Goal: Information Seeking & Learning: Check status

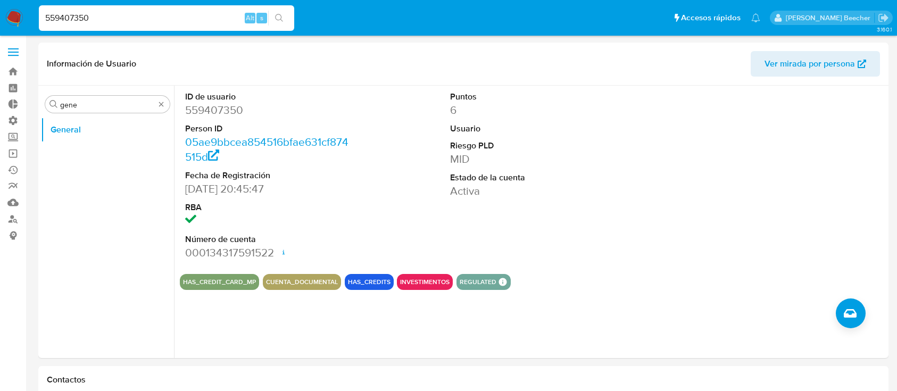
select select "10"
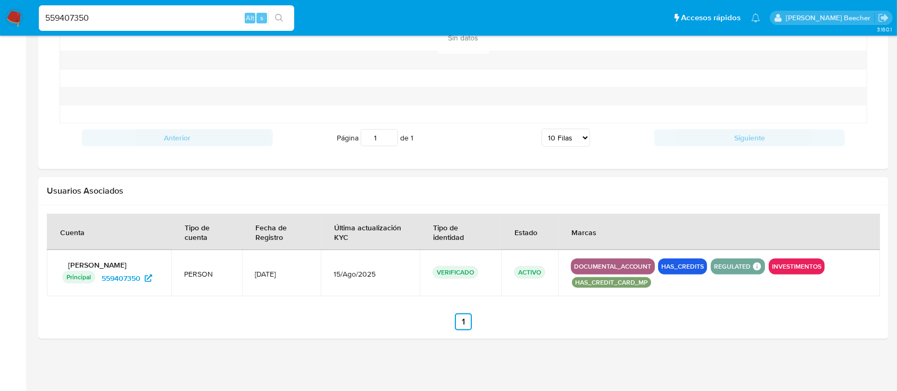
click at [153, 27] on div "559407350 Alt s" at bounding box center [166, 18] width 255 height 26
click at [143, 16] on input "559407350" at bounding box center [166, 18] width 255 height 14
paste input "23551743"
type input "235517430"
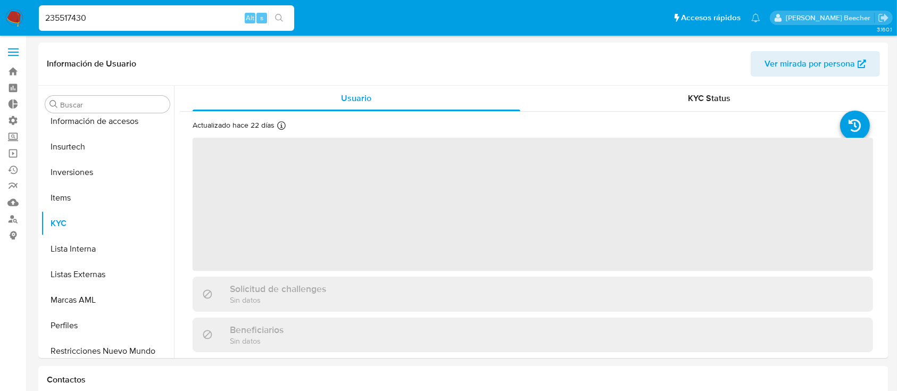
scroll to position [552, 0]
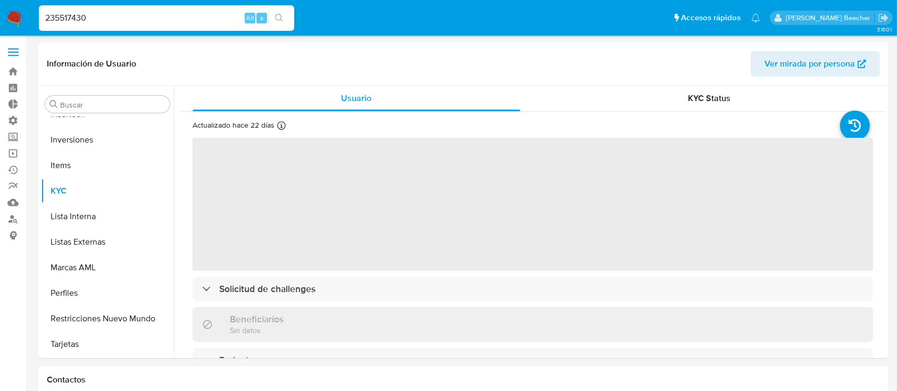
select select "10"
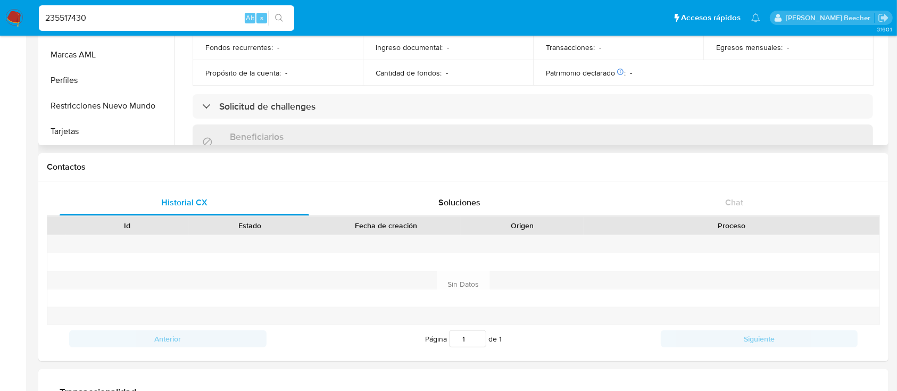
scroll to position [160, 0]
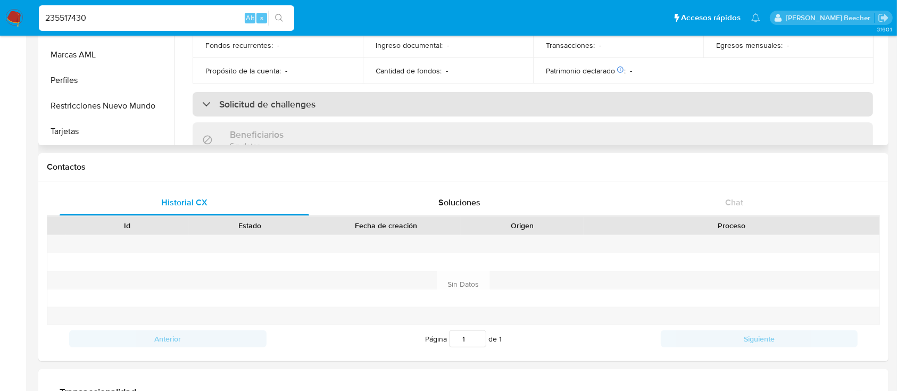
click at [252, 103] on h3 "Solicitud de challenges" at bounding box center [267, 104] width 96 height 12
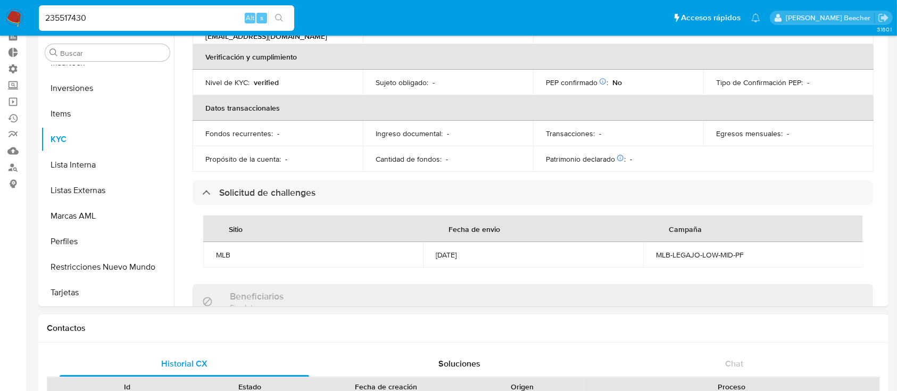
scroll to position [0, 0]
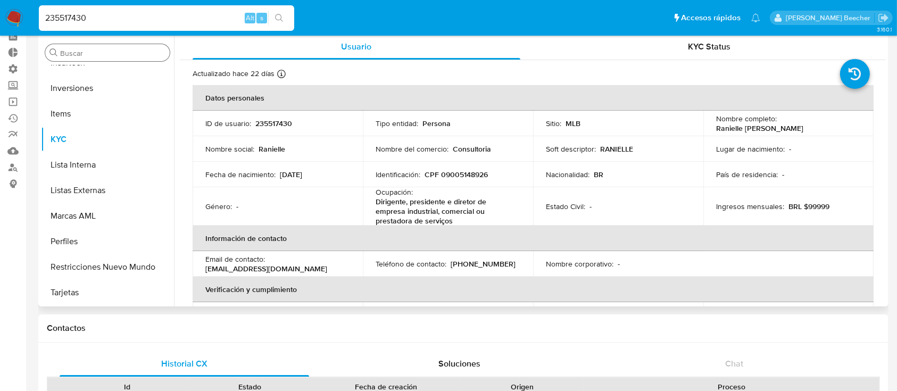
click at [113, 58] on div "Buscar" at bounding box center [107, 52] width 124 height 17
click at [108, 57] on input "Buscar" at bounding box center [112, 53] width 105 height 10
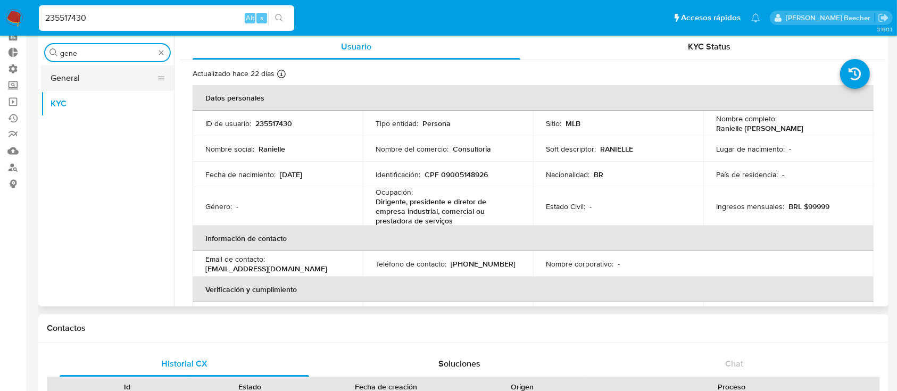
type input "gene"
click at [106, 73] on button "General" at bounding box center [103, 78] width 124 height 26
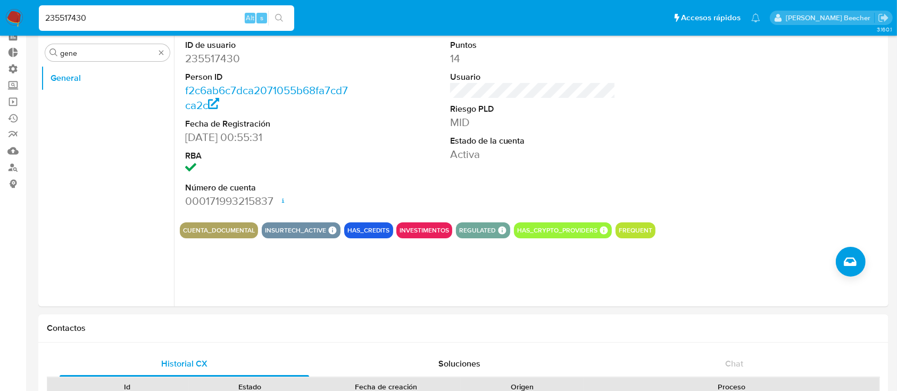
click at [186, 12] on input "235517430" at bounding box center [166, 18] width 255 height 14
paste input "97918889"
type input "297918889"
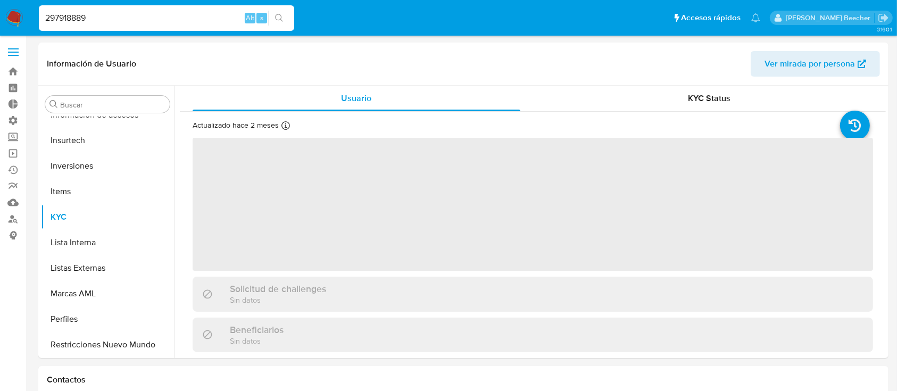
scroll to position [552, 0]
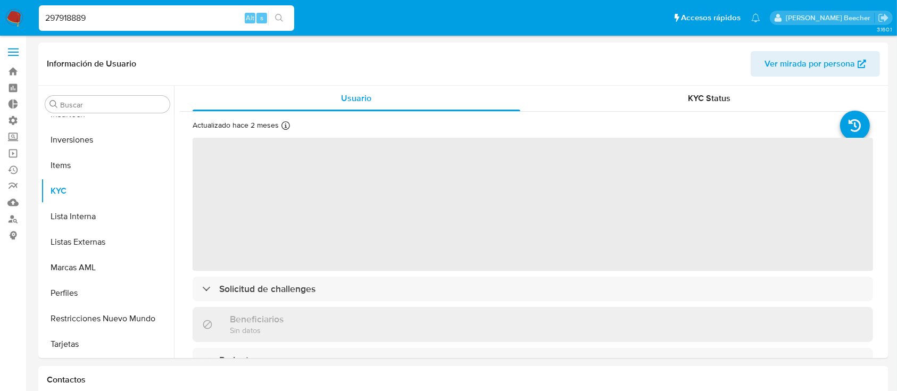
select select "10"
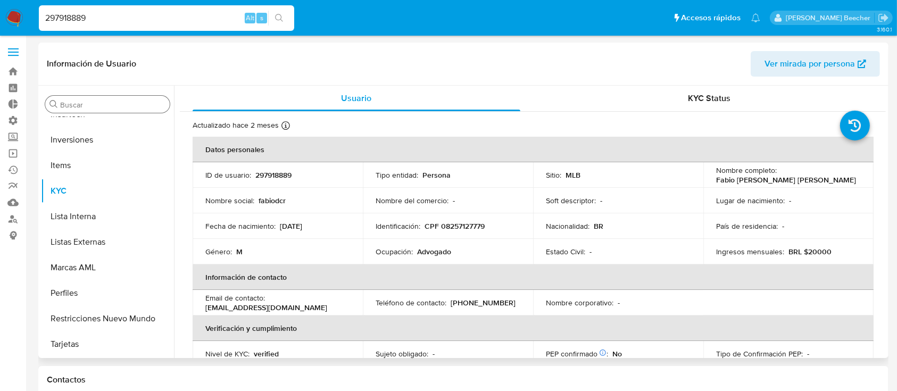
click at [75, 107] on input "Buscar" at bounding box center [112, 105] width 105 height 10
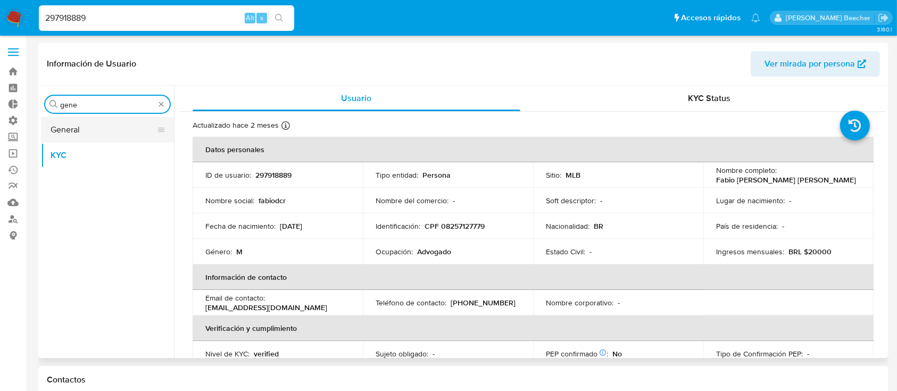
click at [88, 128] on button "General" at bounding box center [103, 130] width 124 height 26
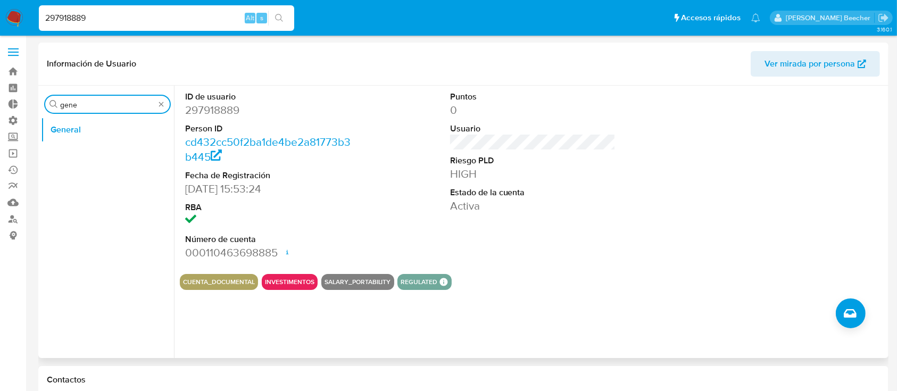
click at [121, 104] on input "gene" at bounding box center [107, 105] width 95 height 10
type input "kyc"
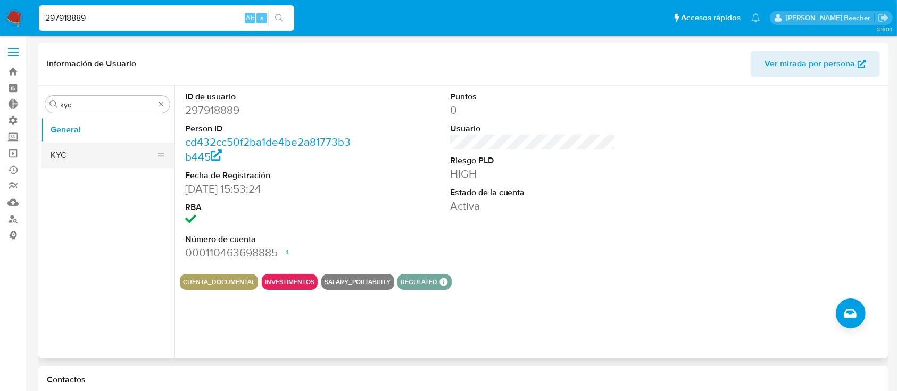
click at [93, 159] on button "KYC" at bounding box center [103, 156] width 124 height 26
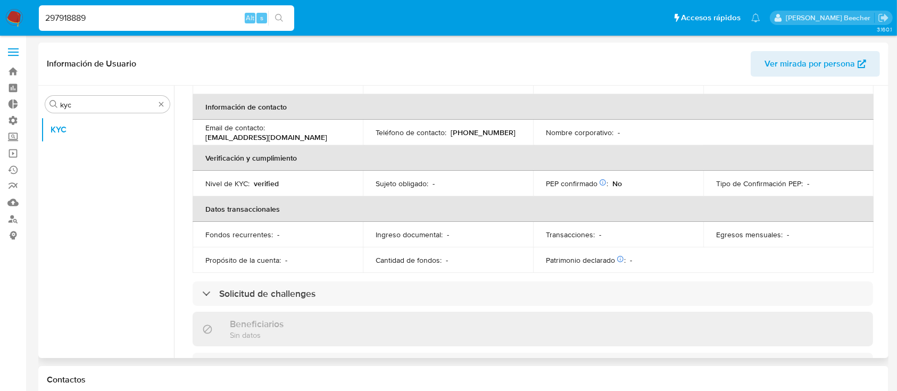
scroll to position [180, 0]
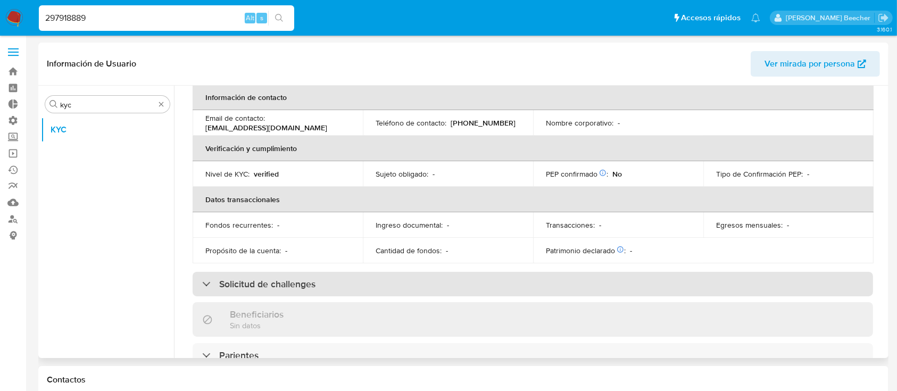
click at [307, 293] on div "Solicitud de challenges" at bounding box center [533, 284] width 680 height 24
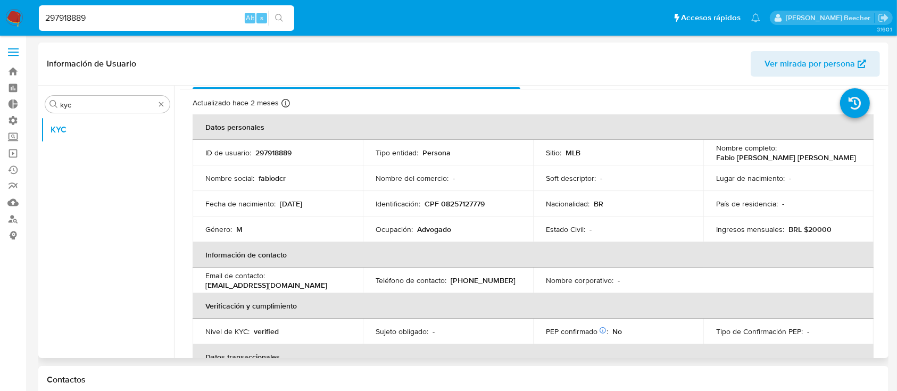
scroll to position [0, 0]
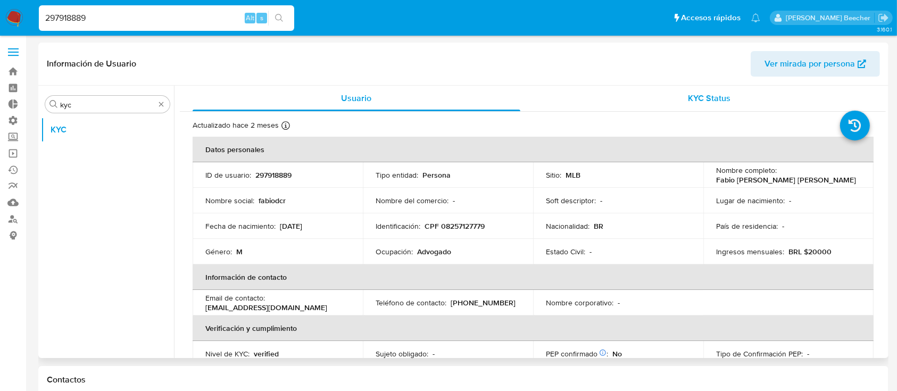
click at [694, 99] on span "KYC Status" at bounding box center [709, 98] width 43 height 12
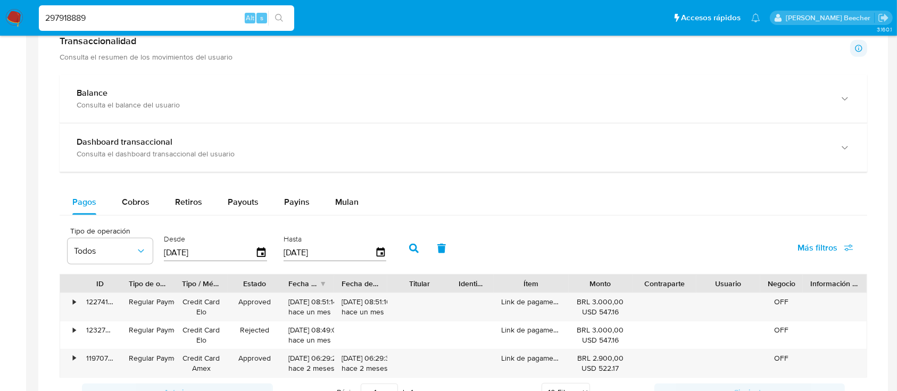
scroll to position [818, 0]
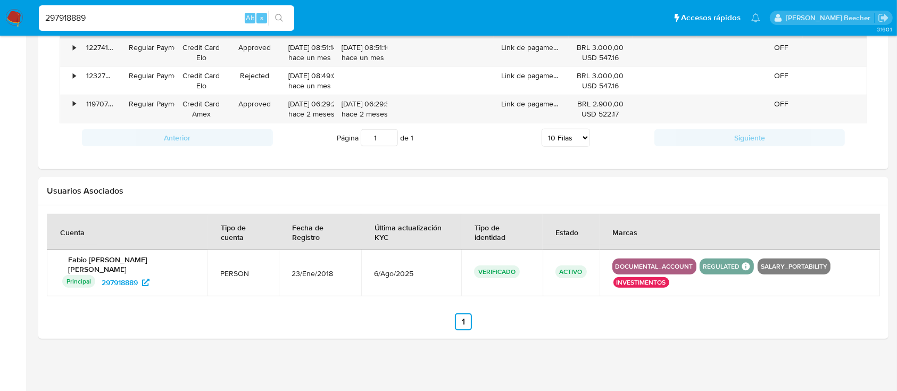
click at [153, 18] on input "297918889" at bounding box center [166, 18] width 255 height 14
paste input "MLB_BACEN_L1"
click at [194, 20] on input "MLB_BACEN_L1" at bounding box center [166, 18] width 255 height 14
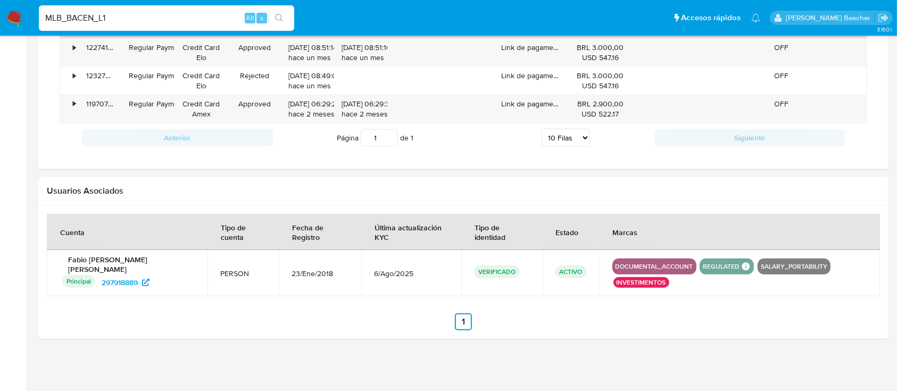
click at [143, 15] on input "MLB_BACEN_L1" at bounding box center [166, 18] width 255 height 14
paste input "190242668"
type input "190242668"
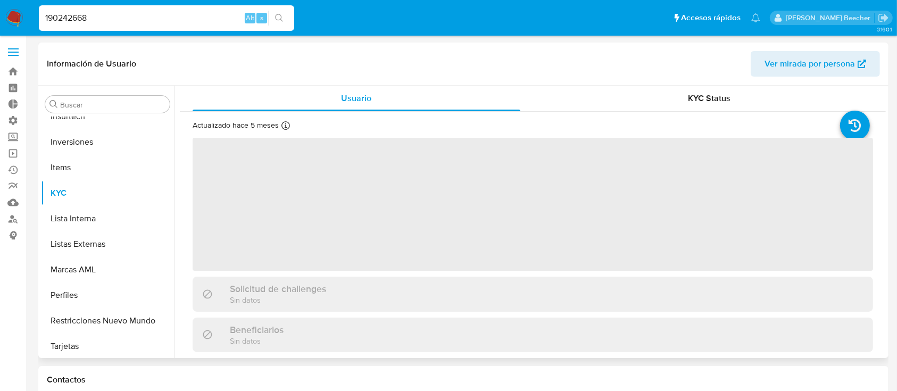
scroll to position [552, 0]
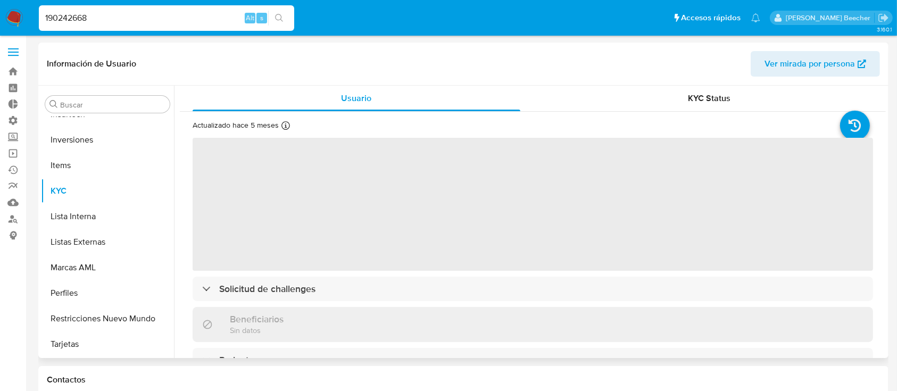
select select "10"
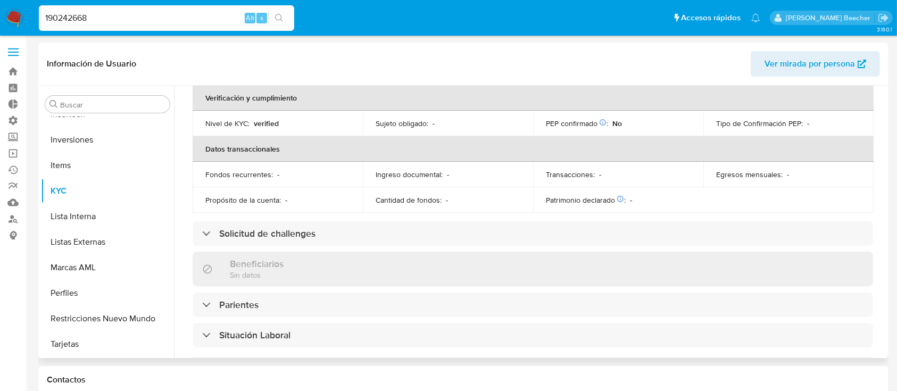
scroll to position [234, 0]
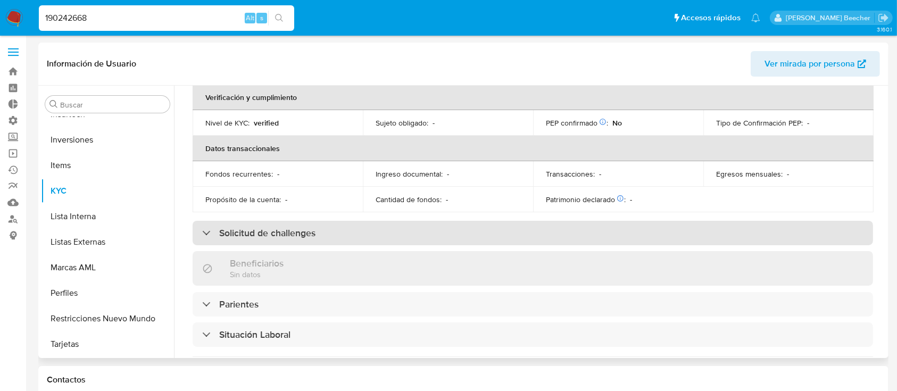
click at [260, 227] on h3 "Solicitud de challenges" at bounding box center [267, 233] width 96 height 12
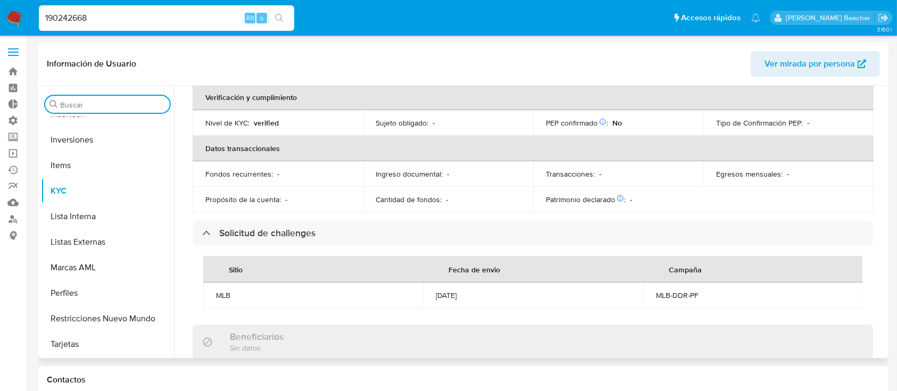
click at [111, 105] on input "Buscar" at bounding box center [112, 105] width 105 height 10
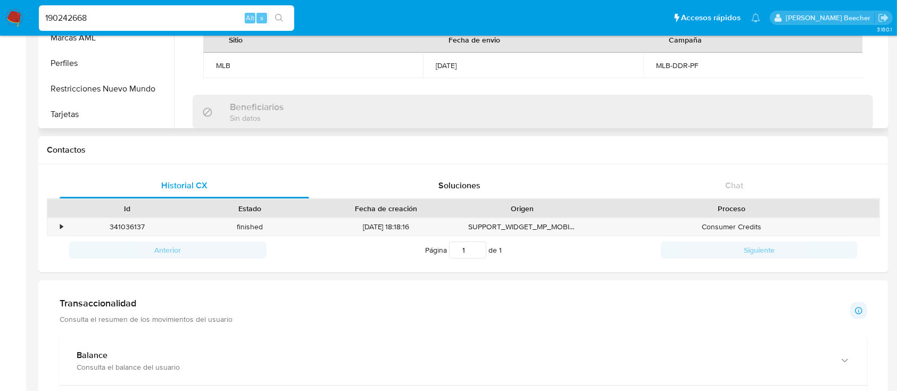
scroll to position [0, 0]
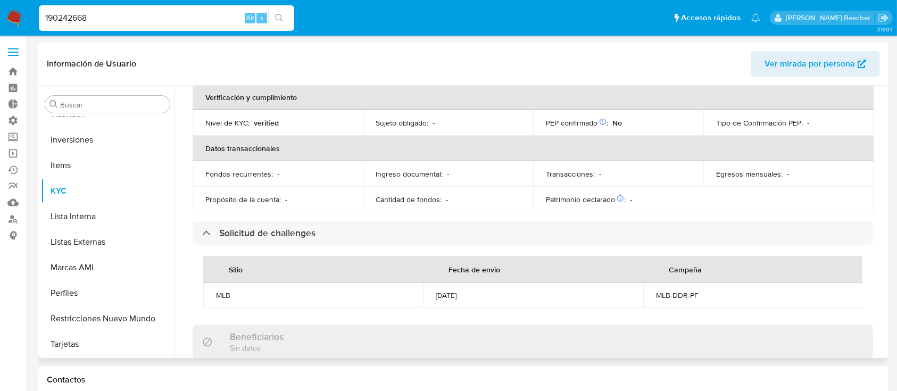
click at [128, 113] on div "Buscar Anticipos de dinero Aprobadores Aprobados Archivos adjuntos CBT Cruces y…" at bounding box center [107, 222] width 133 height 271
click at [128, 111] on div "Buscar" at bounding box center [107, 104] width 124 height 17
click at [143, 106] on input "Buscar" at bounding box center [112, 105] width 105 height 10
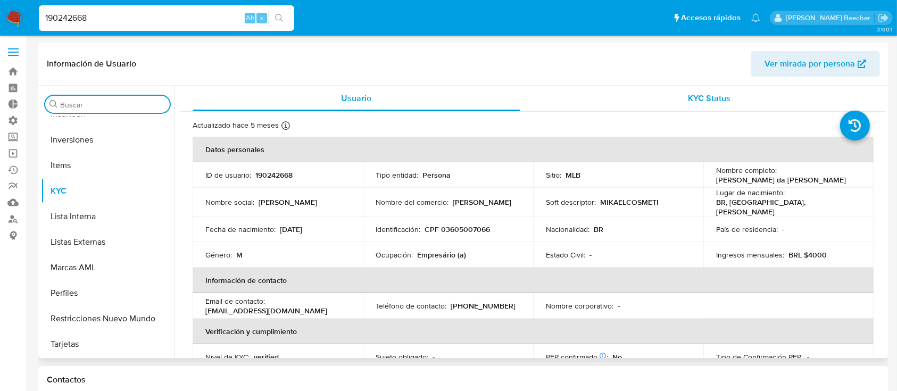
click at [718, 102] on span "KYC Status" at bounding box center [709, 98] width 43 height 12
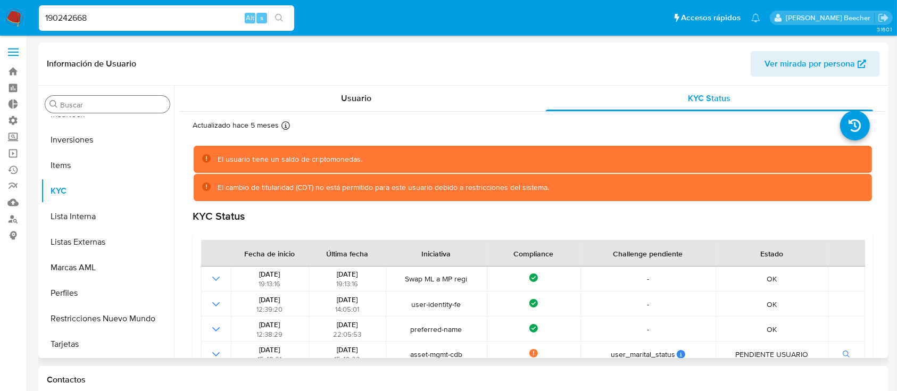
click at [89, 99] on div "Buscar" at bounding box center [107, 104] width 124 height 17
click at [98, 103] on input "Buscar" at bounding box center [112, 105] width 105 height 10
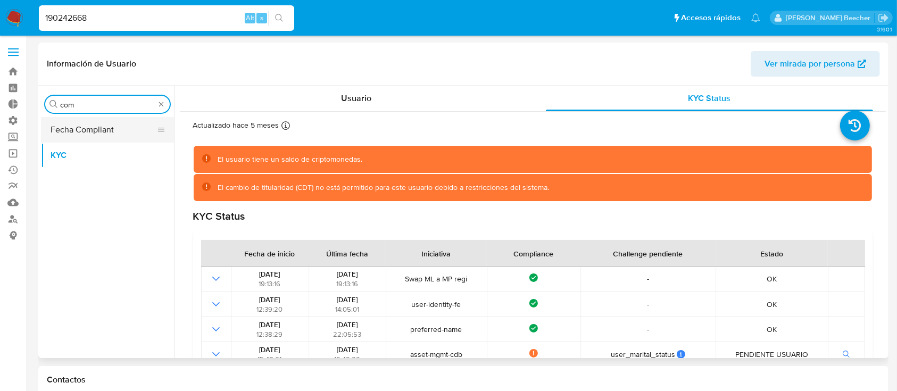
type input "com"
click at [113, 126] on button "Fecha Compliant" at bounding box center [103, 130] width 124 height 26
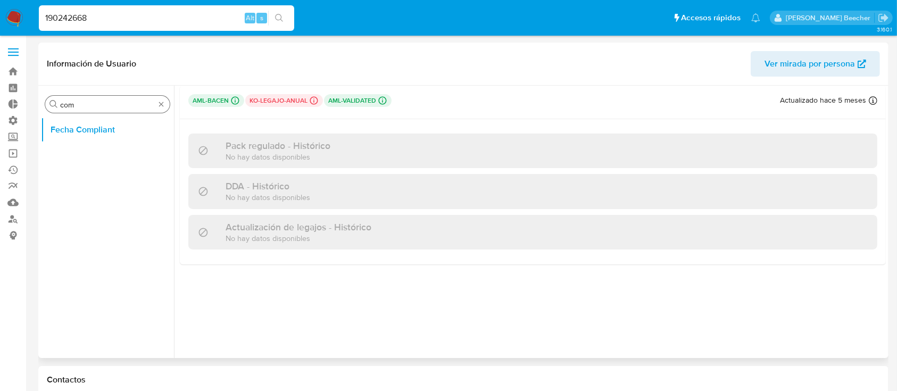
click at [168, 107] on div "Buscar com" at bounding box center [107, 104] width 124 height 17
click at [155, 102] on div "Buscar com" at bounding box center [107, 104] width 124 height 17
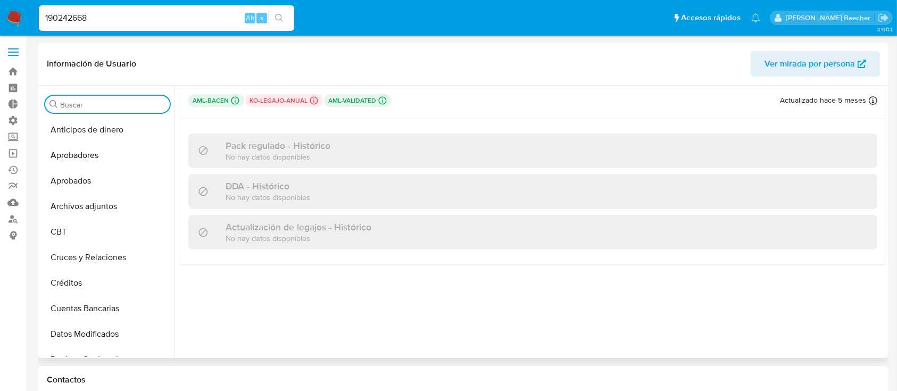
click at [93, 19] on input "190242668" at bounding box center [166, 18] width 255 height 14
paste input "46268574"
type input "146268574"
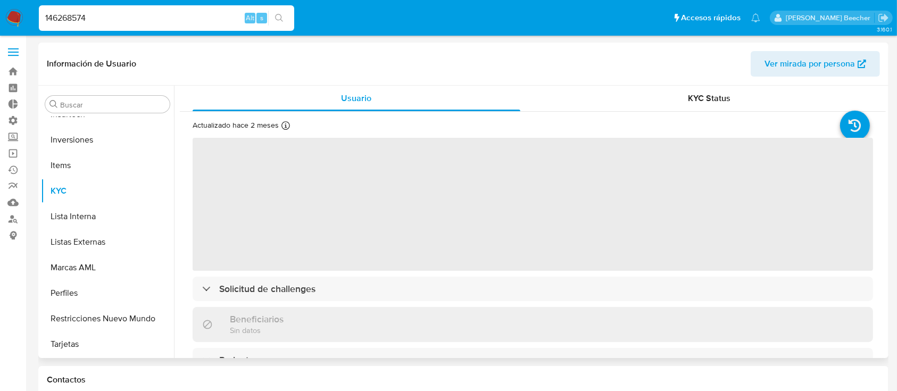
scroll to position [287, 0]
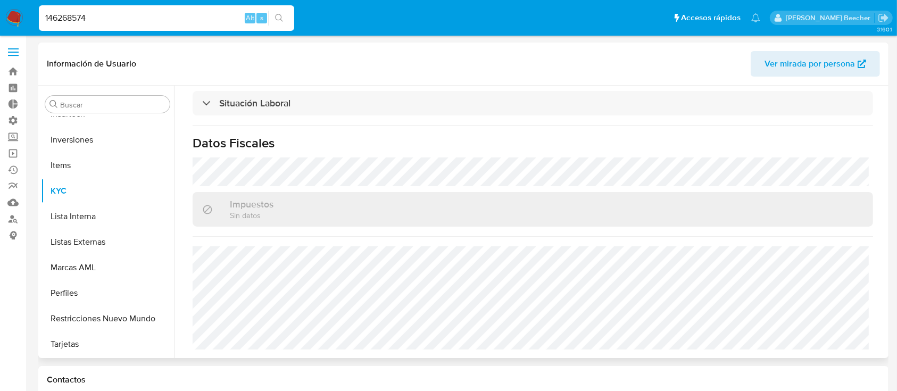
select select "10"
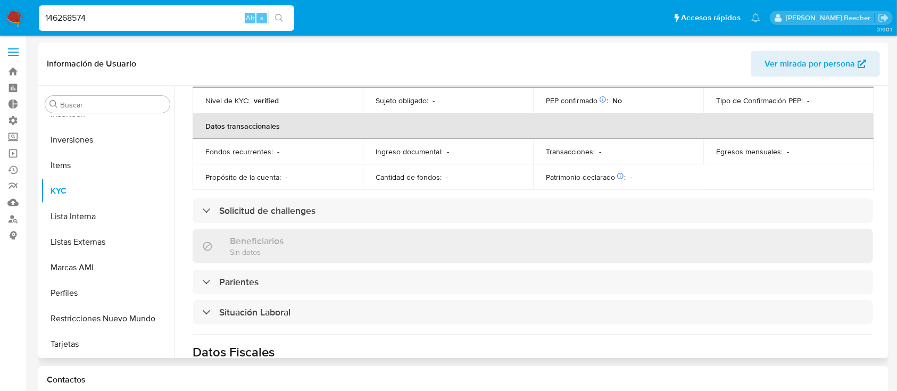
scroll to position [266, 0]
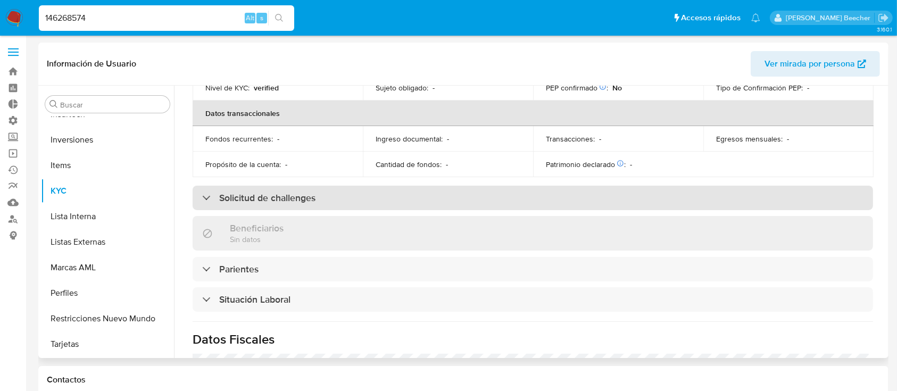
click at [281, 194] on h3 "Solicitud de challenges" at bounding box center [267, 198] width 96 height 12
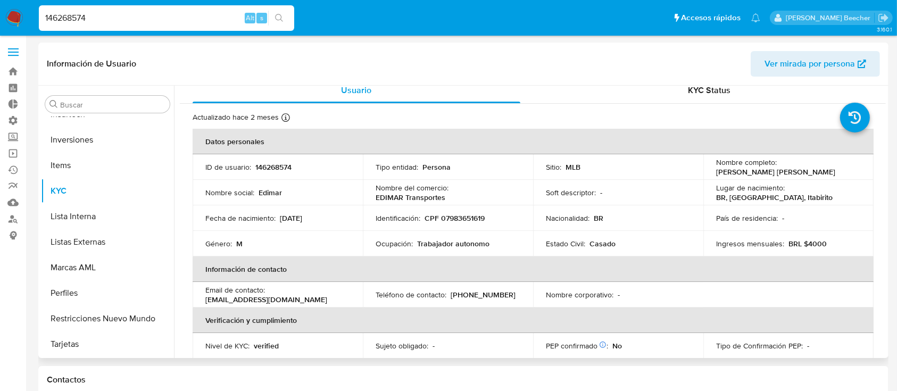
scroll to position [0, 0]
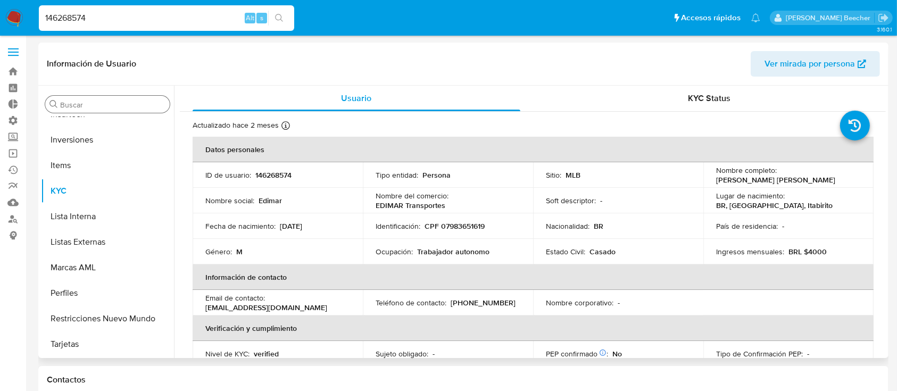
click at [128, 103] on input "Buscar" at bounding box center [112, 105] width 105 height 10
click at [711, 100] on span "KYC Status" at bounding box center [709, 98] width 43 height 12
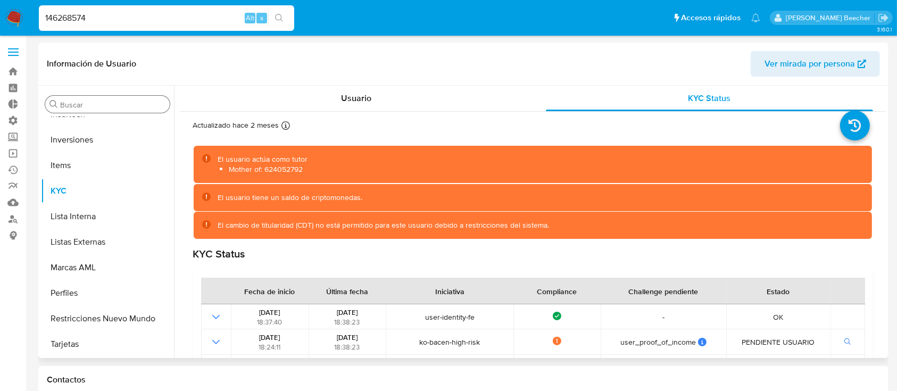
click at [121, 105] on input "Buscar" at bounding box center [112, 105] width 105 height 10
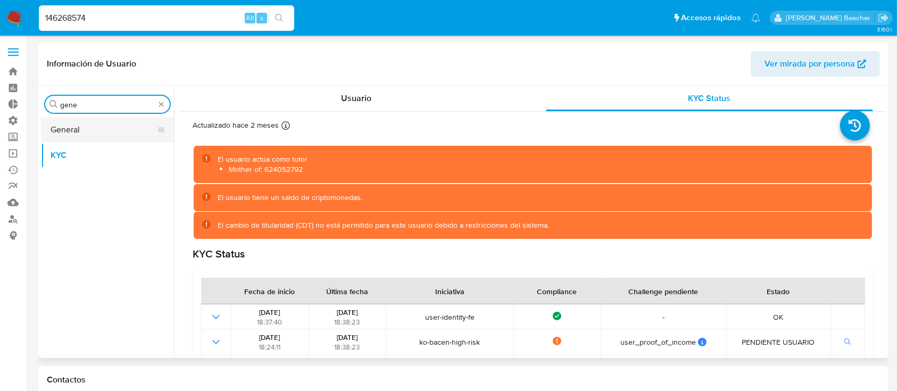
type input "gene"
click at [82, 124] on button "General" at bounding box center [103, 130] width 124 height 26
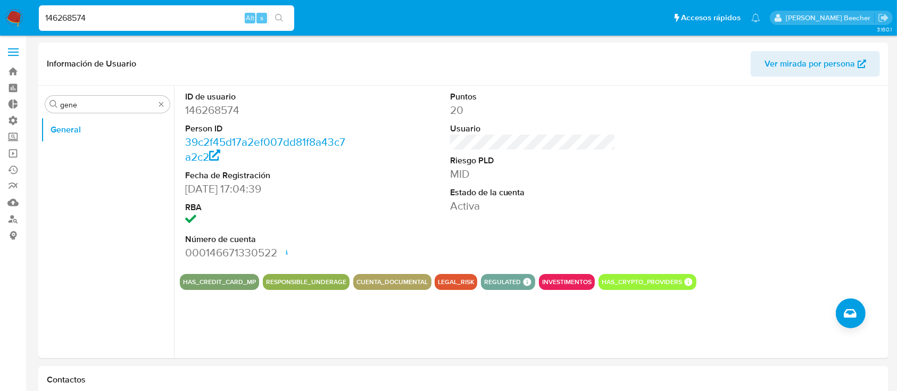
click at [189, 3] on div "146268574 Alt s" at bounding box center [166, 18] width 255 height 30
click at [203, 15] on input "146268574" at bounding box center [166, 18] width 255 height 14
paste input "299359698"
type input "299359698"
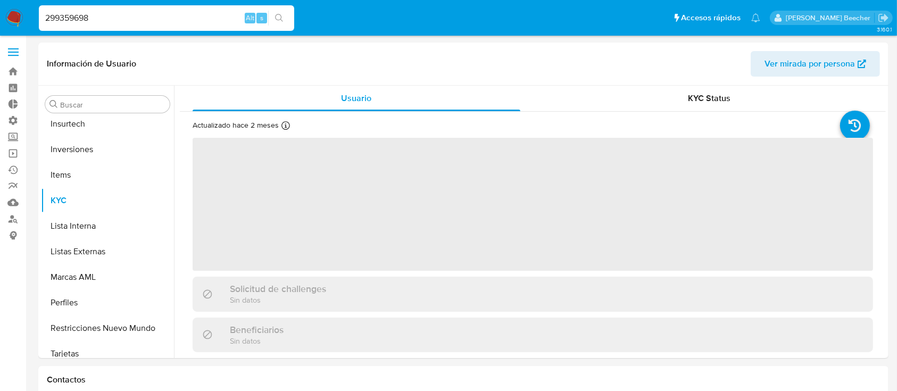
scroll to position [552, 0]
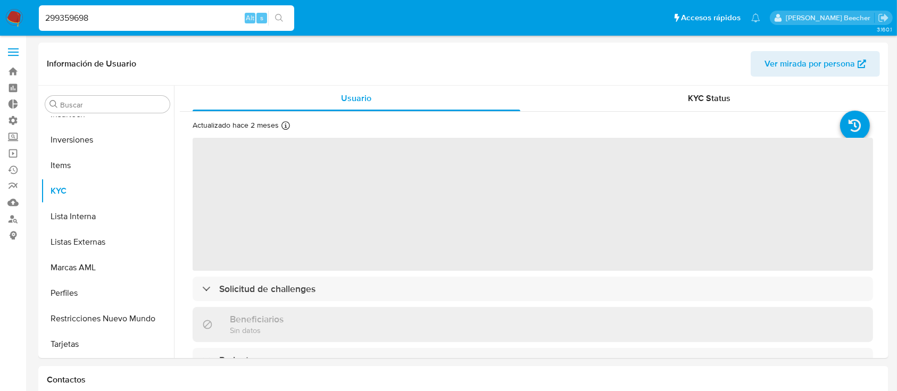
select select "10"
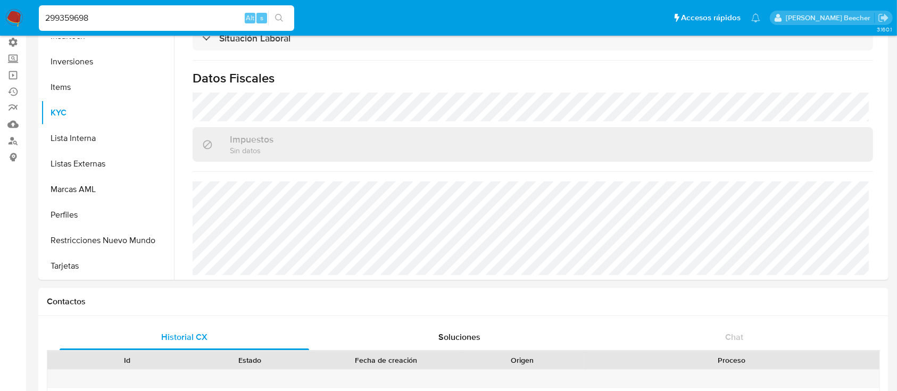
scroll to position [0, 0]
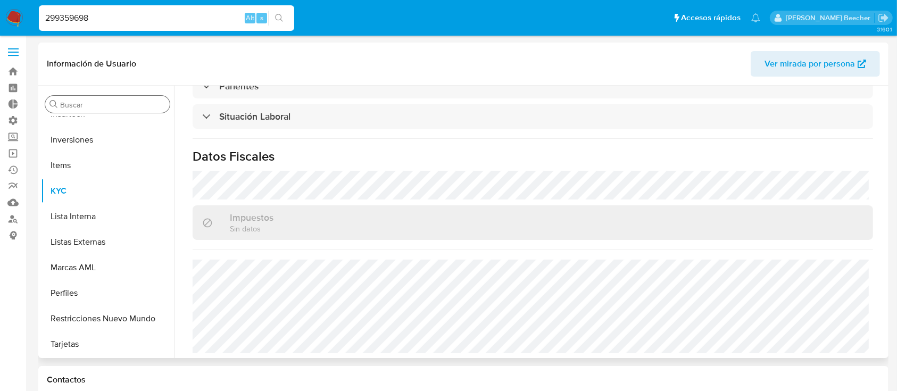
click at [86, 106] on input "Buscar" at bounding box center [112, 105] width 105 height 10
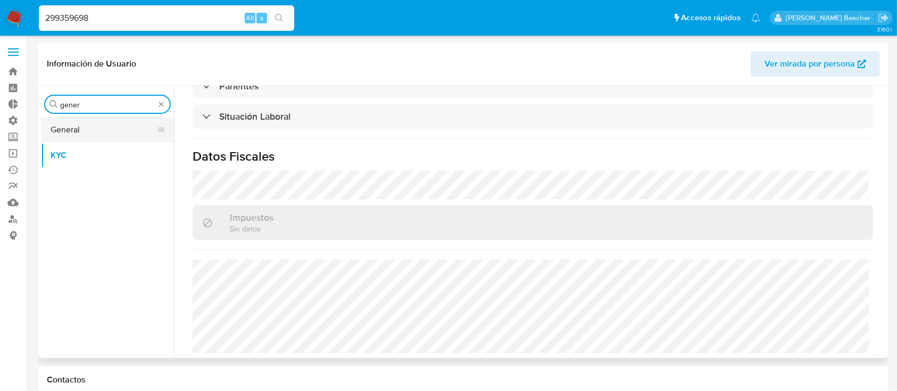
type input "gener"
click at [94, 127] on button "General" at bounding box center [103, 130] width 124 height 26
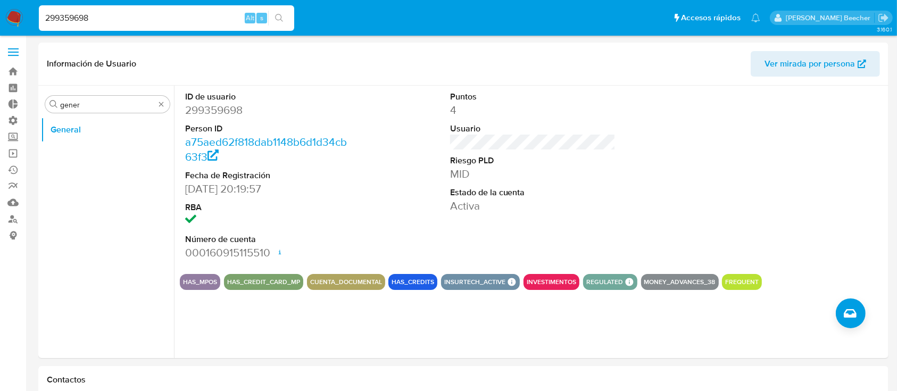
click at [193, 25] on div "299359698 Alt s" at bounding box center [166, 18] width 255 height 26
click at [191, 21] on input "299359698" at bounding box center [166, 18] width 255 height 14
paste input "1152474879"
type input "1152474879"
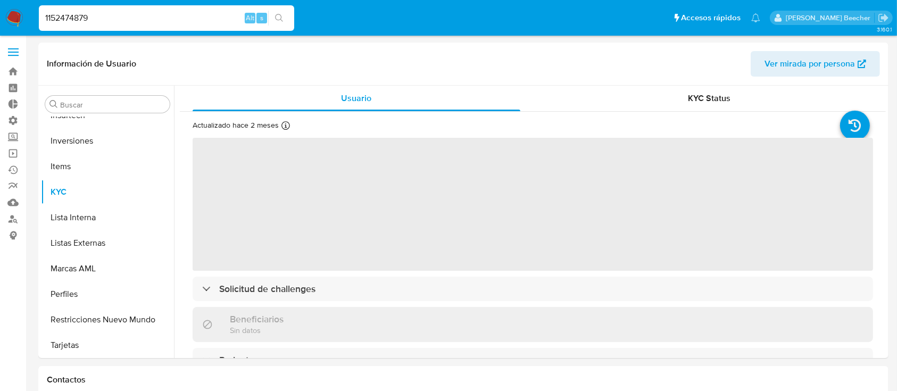
scroll to position [552, 0]
select select "10"
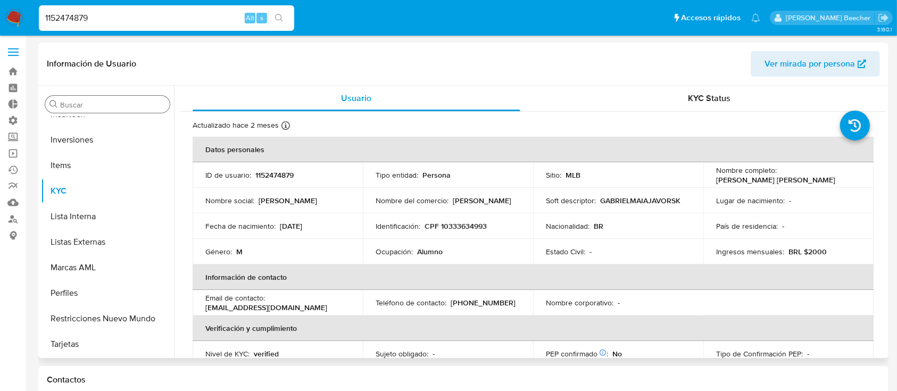
click at [102, 109] on input "Buscar" at bounding box center [112, 105] width 105 height 10
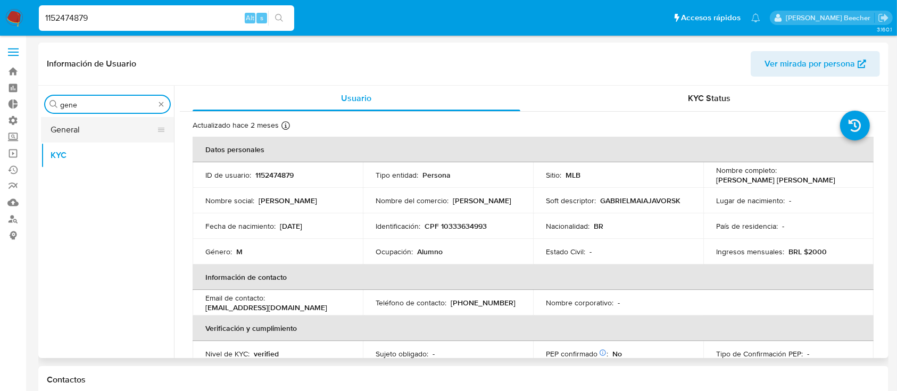
type input "gene"
click at [69, 128] on button "General" at bounding box center [103, 130] width 124 height 26
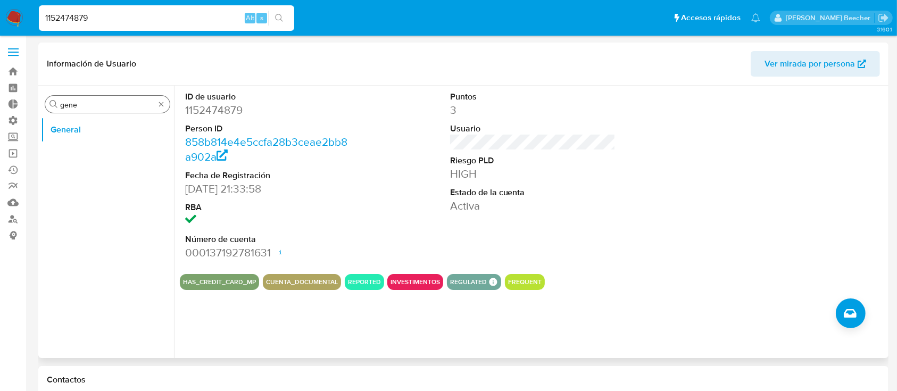
click at [114, 104] on input "gene" at bounding box center [107, 105] width 95 height 10
type input "kyc"
click at [106, 149] on button "KYC" at bounding box center [103, 156] width 124 height 26
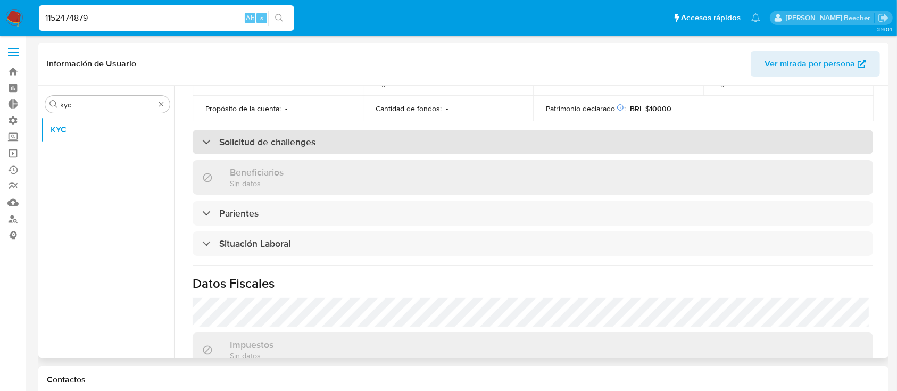
scroll to position [321, 0]
click at [265, 147] on h3 "Solicitud de challenges" at bounding box center [267, 143] width 96 height 12
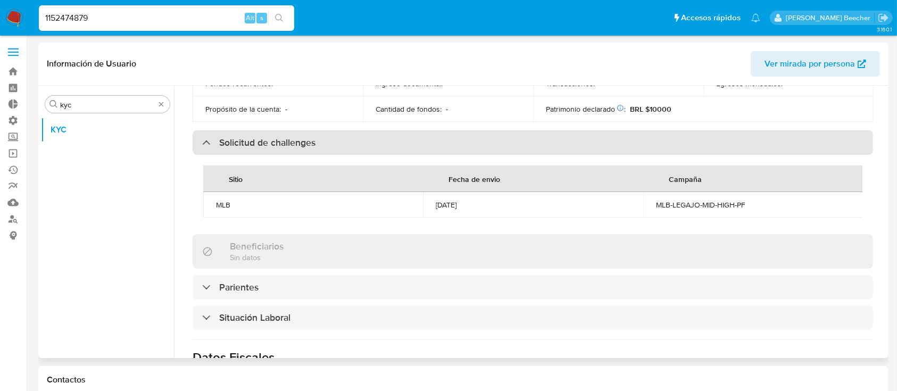
scroll to position [0, 0]
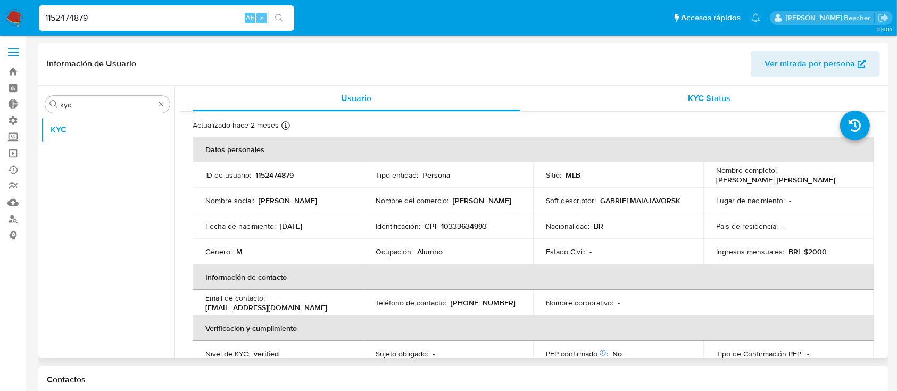
click at [690, 97] on span "KYC Status" at bounding box center [709, 98] width 43 height 12
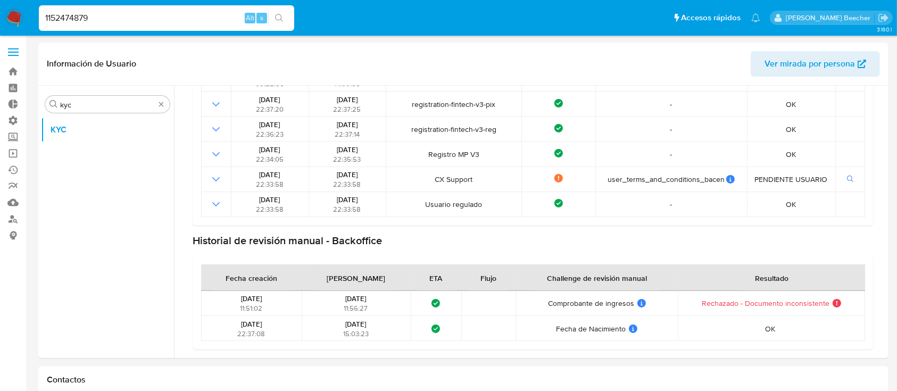
click at [118, 20] on input "1152474879" at bounding box center [166, 18] width 255 height 14
paste input "470626088"
type input "470626088"
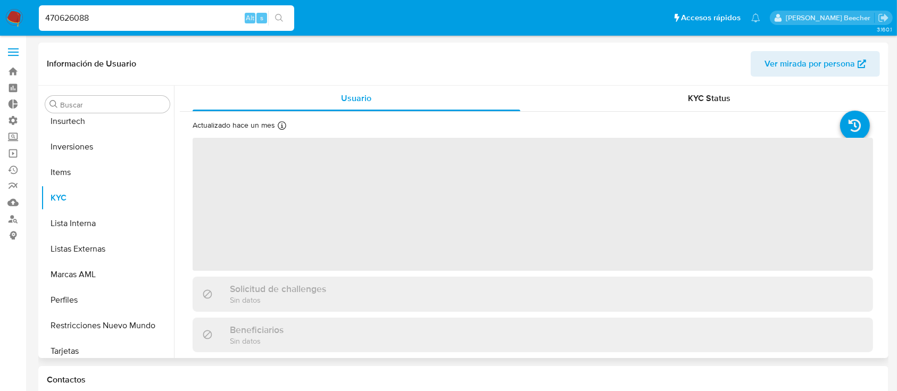
scroll to position [552, 0]
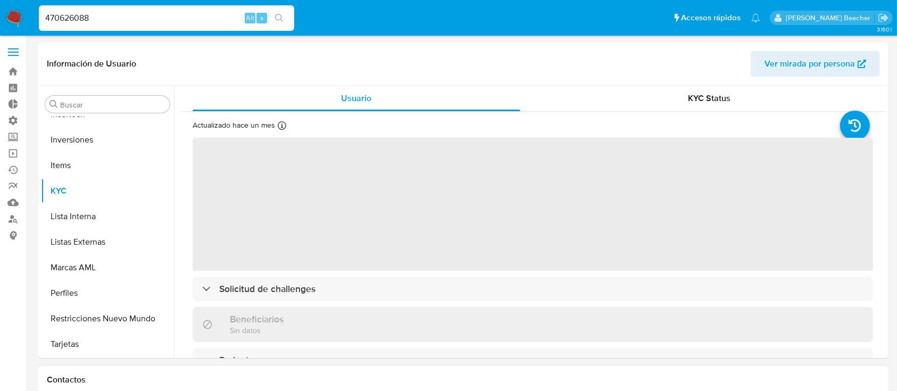
select select "10"
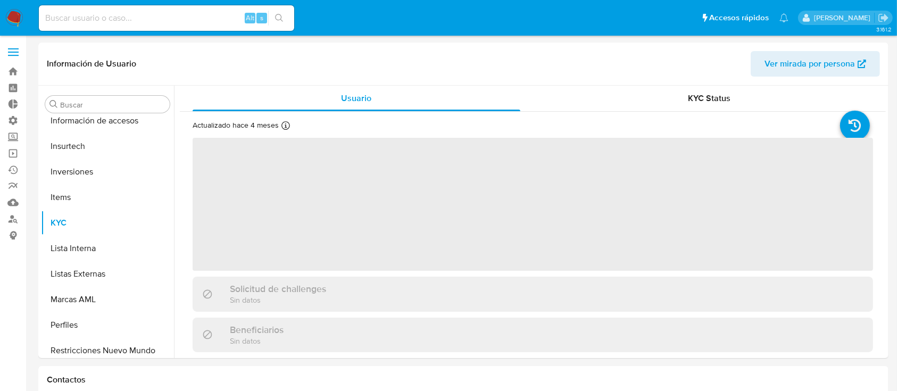
scroll to position [552, 0]
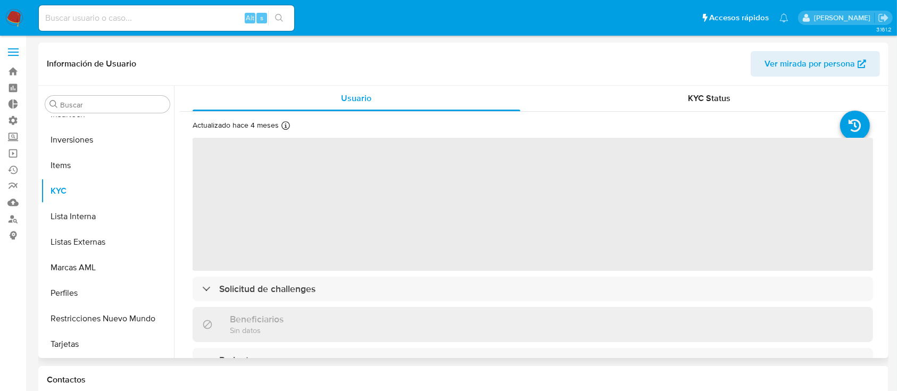
select select "10"
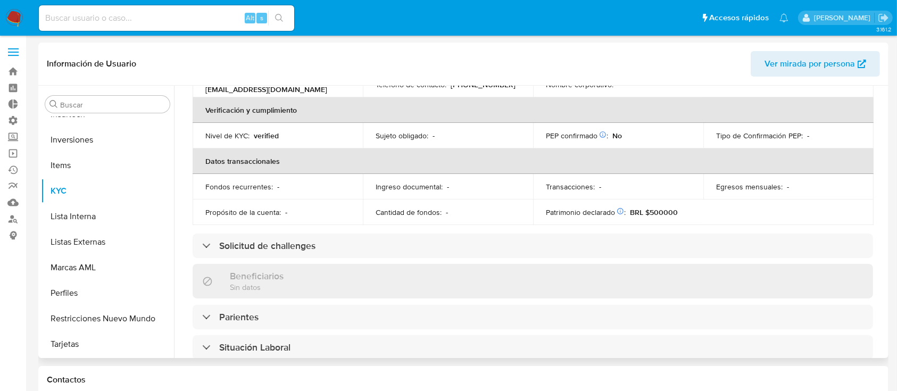
scroll to position [245, 0]
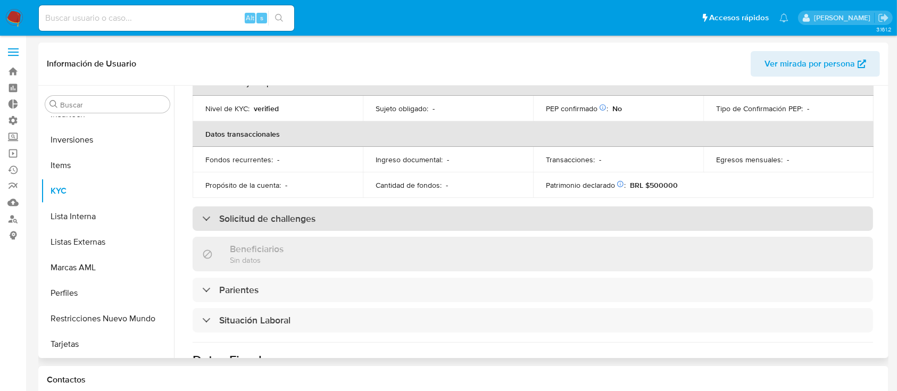
click at [293, 216] on h3 "Solicitud de challenges" at bounding box center [267, 219] width 96 height 12
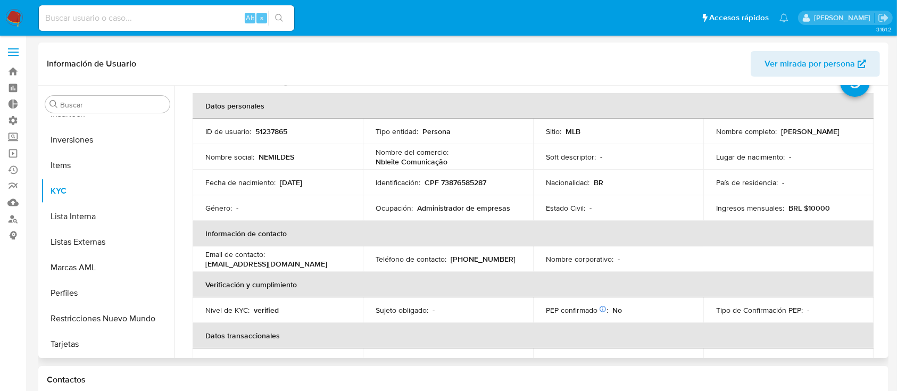
scroll to position [0, 0]
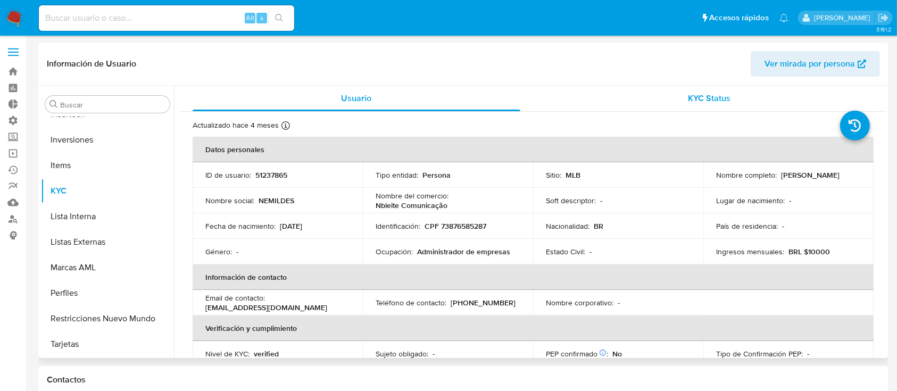
click at [688, 95] on span "KYC Status" at bounding box center [709, 98] width 43 height 12
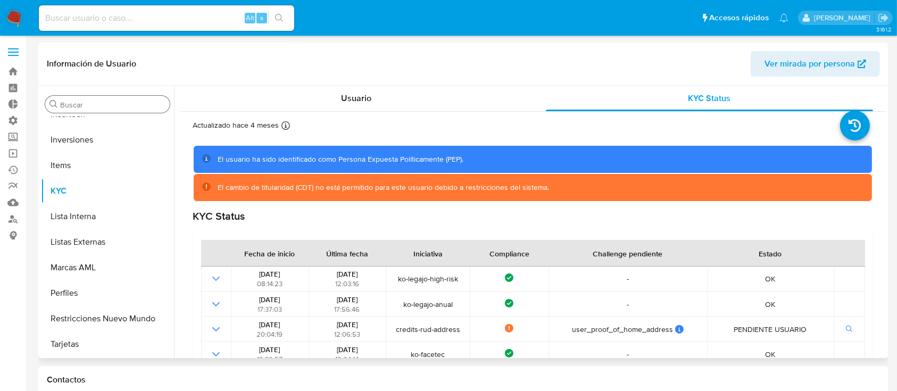
click at [145, 102] on input "Buscar" at bounding box center [112, 105] width 105 height 10
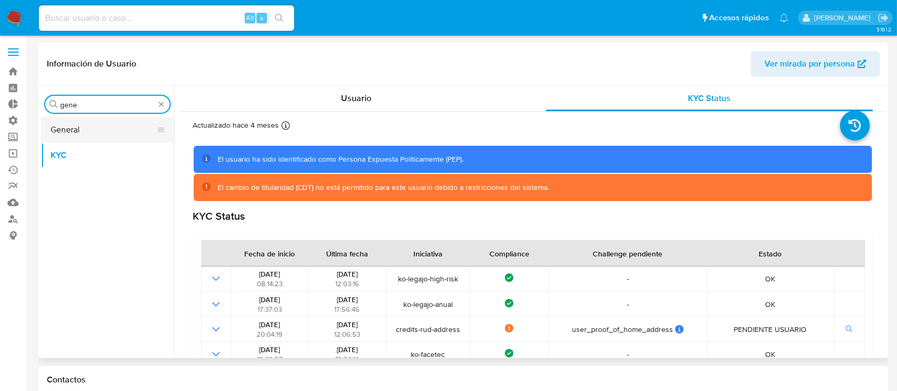
type input "gene"
click at [109, 130] on button "General" at bounding box center [103, 130] width 124 height 26
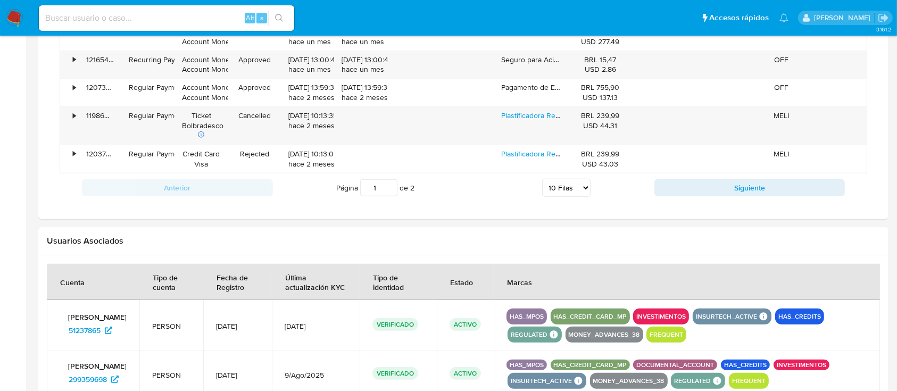
scroll to position [1004, 0]
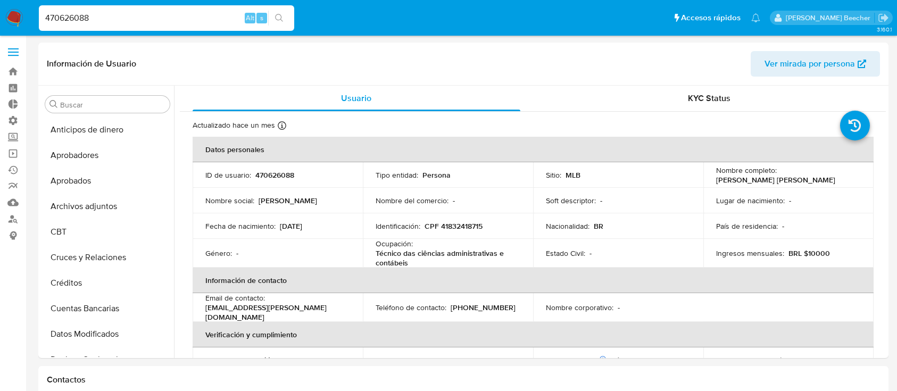
select select "10"
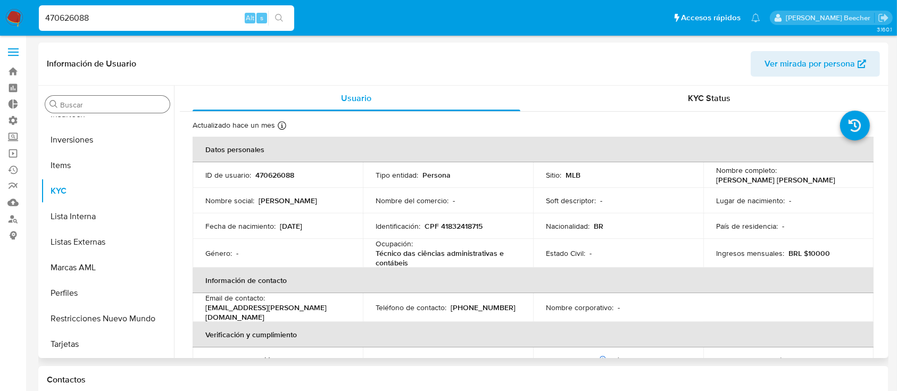
click at [100, 107] on input "Buscar" at bounding box center [112, 105] width 105 height 10
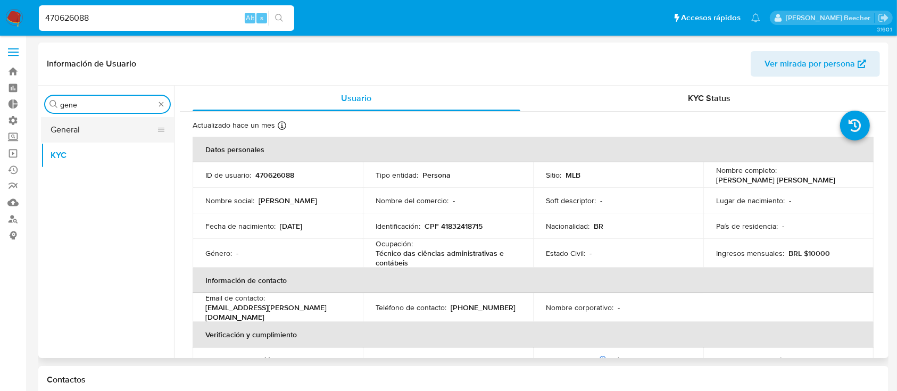
click at [81, 127] on button "General" at bounding box center [103, 130] width 124 height 26
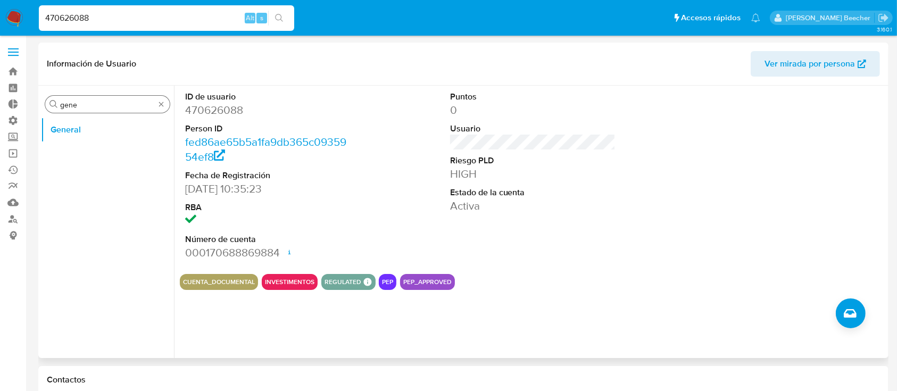
click at [84, 107] on input "gene" at bounding box center [107, 105] width 95 height 10
type input "KYC"
click at [66, 157] on button "KYC" at bounding box center [103, 156] width 124 height 26
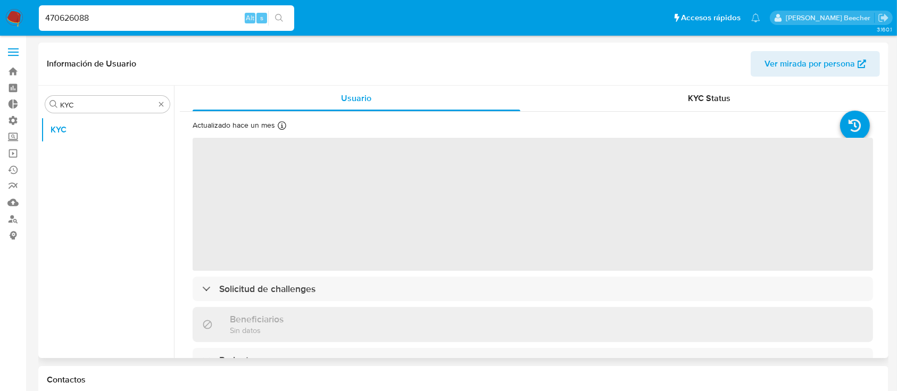
click at [263, 263] on span "‌" at bounding box center [533, 204] width 680 height 133
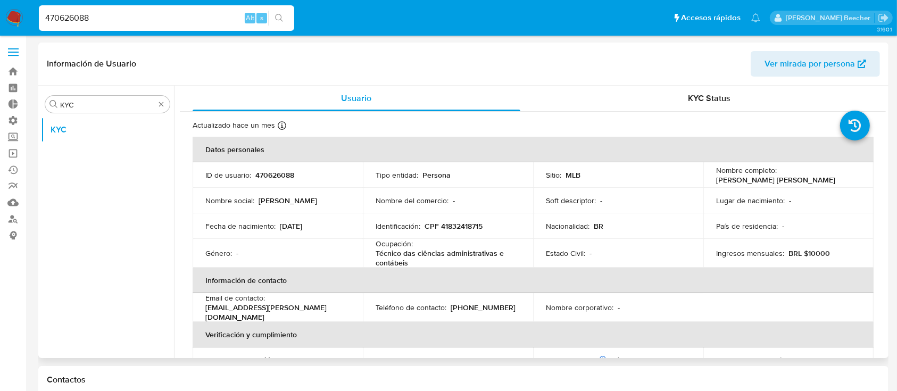
click at [289, 284] on th "Información de contacto" at bounding box center [533, 281] width 681 height 26
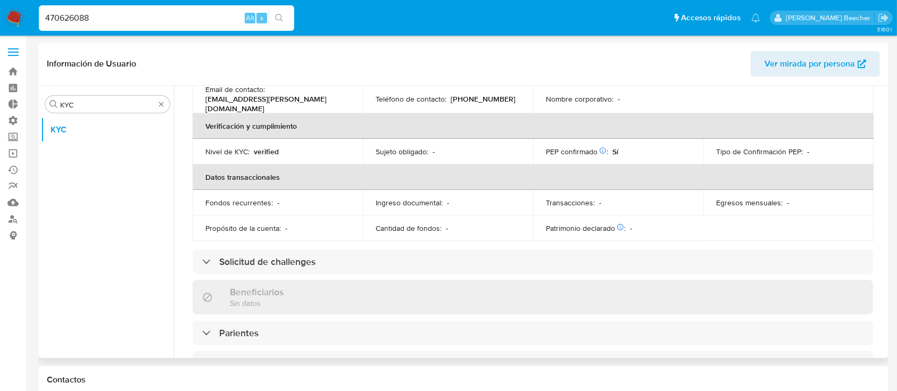
scroll to position [213, 0]
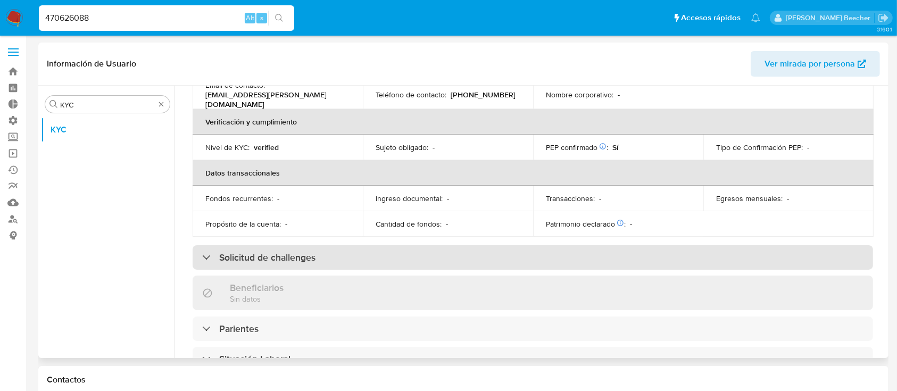
click at [254, 252] on h3 "Solicitud de challenges" at bounding box center [267, 258] width 96 height 12
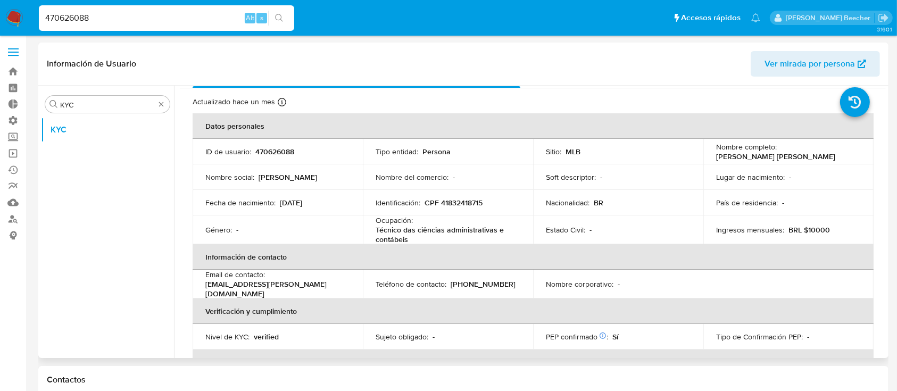
scroll to position [0, 0]
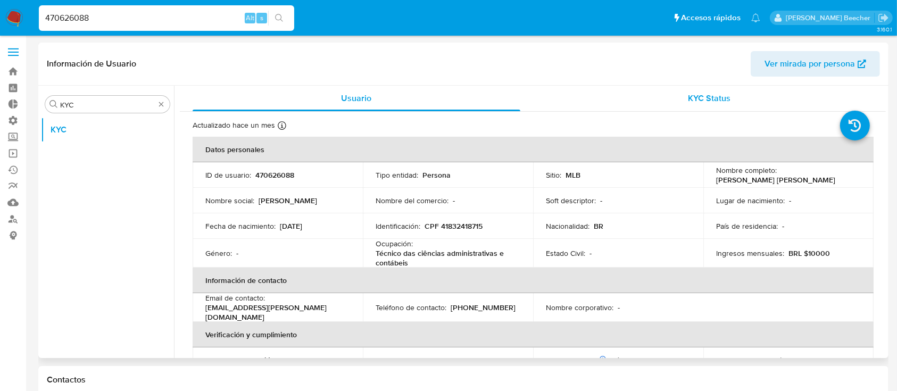
click at [698, 99] on span "KYC Status" at bounding box center [709, 98] width 43 height 12
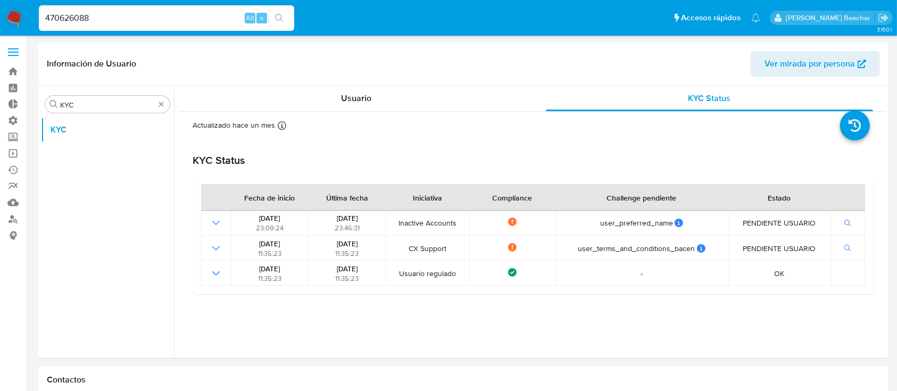
click at [189, 15] on input "470626088" at bounding box center [166, 18] width 255 height 14
paste input "129499981"
type input "129499981"
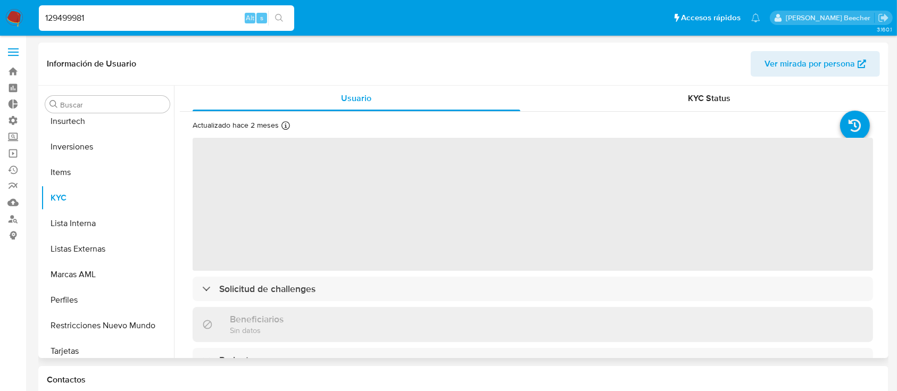
scroll to position [552, 0]
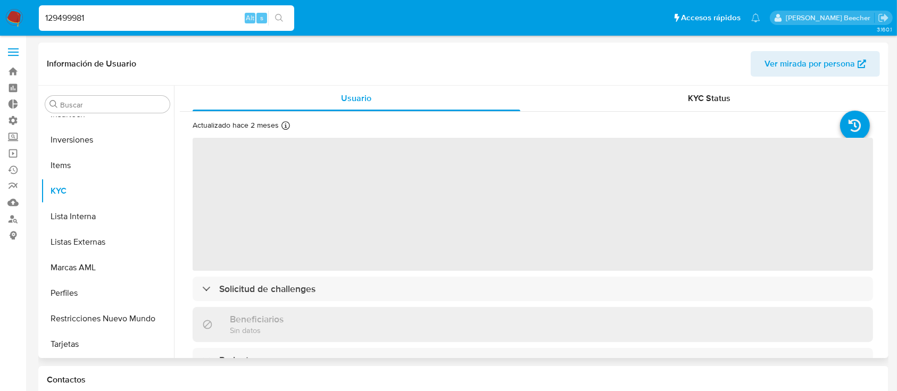
select select "10"
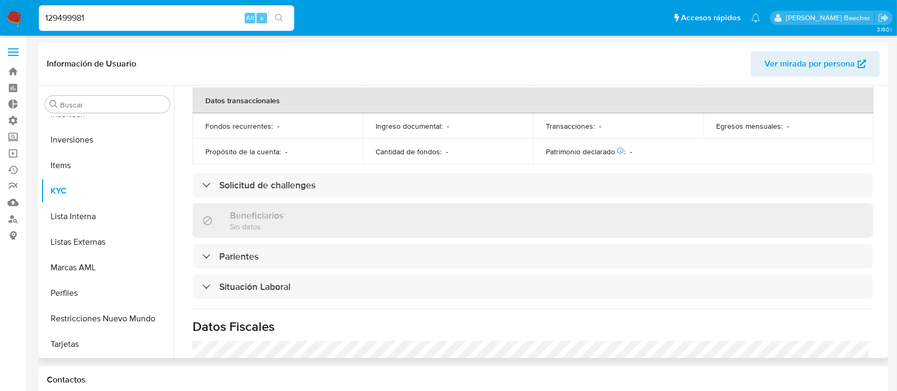
scroll to position [286, 0]
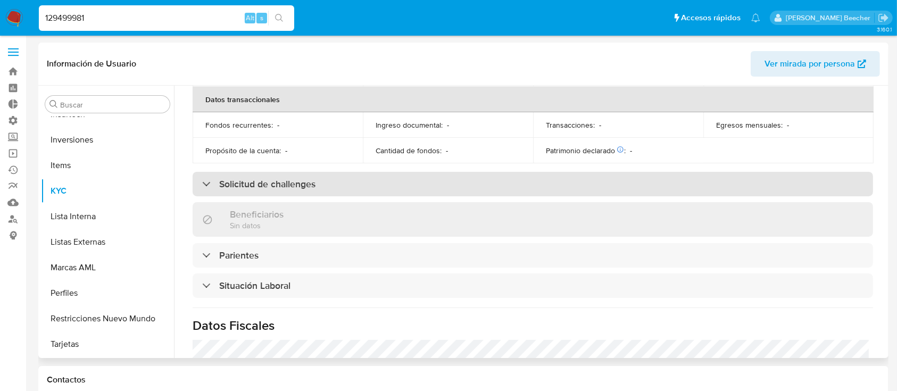
click at [196, 172] on div "Solicitud de challenges" at bounding box center [533, 184] width 680 height 24
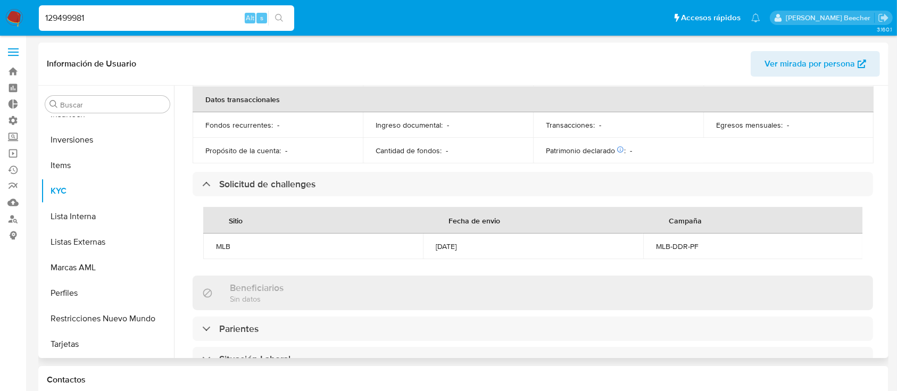
click at [682, 241] on div "MLB-DDR-PF" at bounding box center [753, 246] width 194 height 10
copy div "MLB-DDR-PF"
click at [140, 9] on div "129499981 Alt s" at bounding box center [166, 18] width 255 height 26
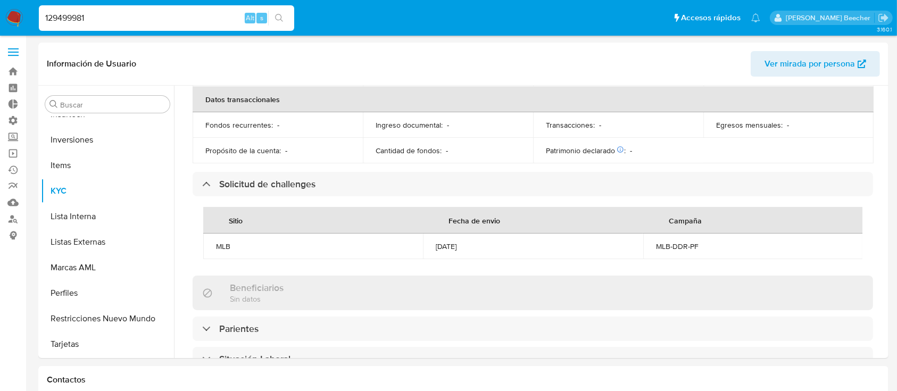
click at [151, 19] on input "129499981" at bounding box center [166, 18] width 255 height 14
paste input "5830567"
type input "1258305671"
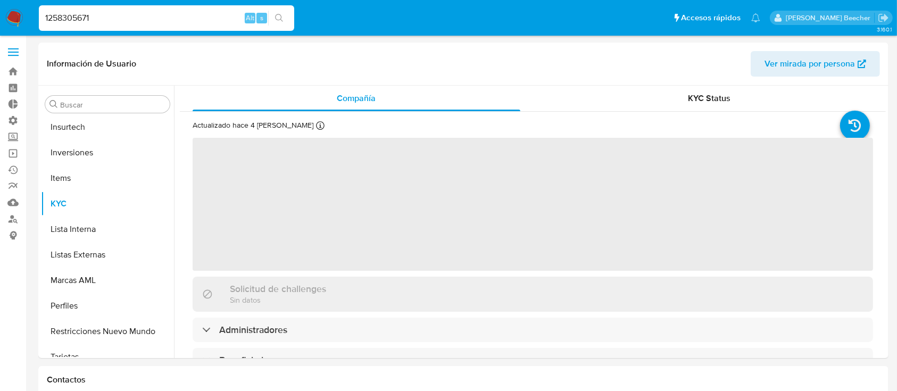
scroll to position [552, 0]
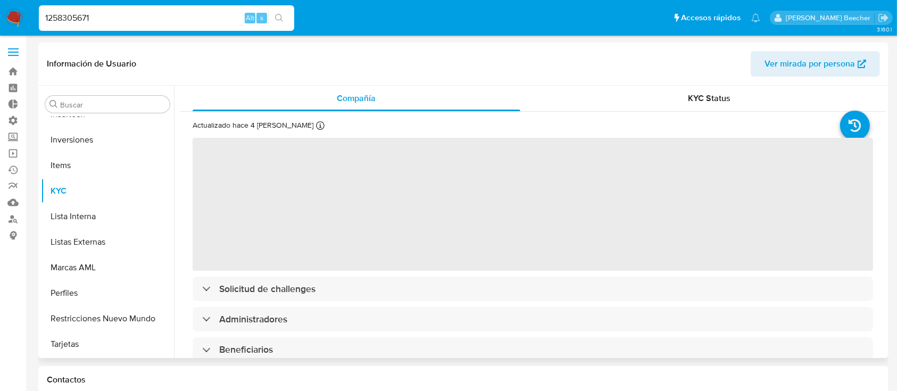
select select "10"
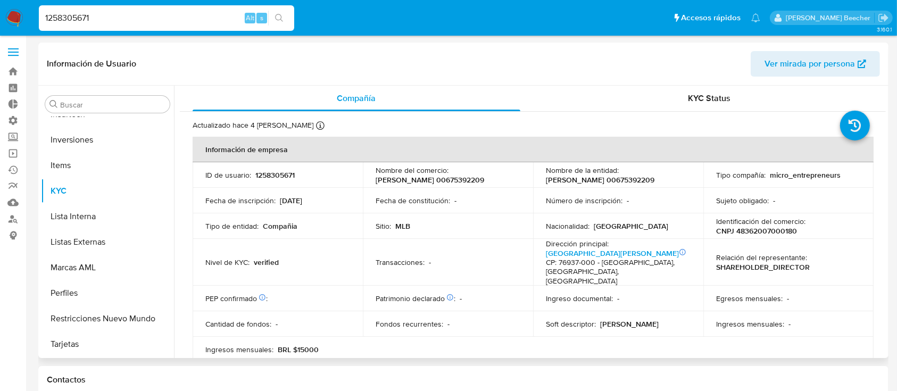
click at [294, 294] on div "PEP confirmado Obtenido de listas internas : ‌" at bounding box center [277, 299] width 145 height 10
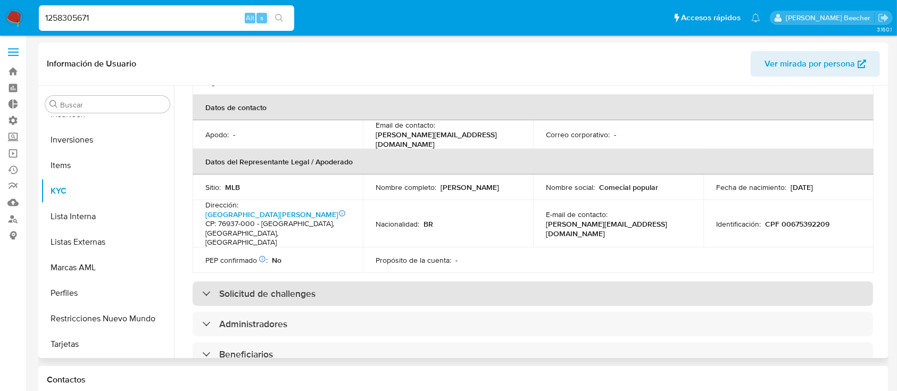
scroll to position [264, 0]
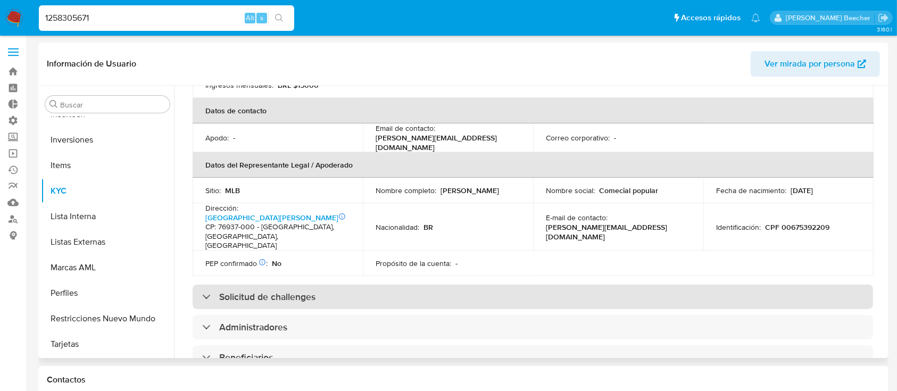
click at [288, 287] on div "Solicitud de challenges" at bounding box center [533, 297] width 680 height 24
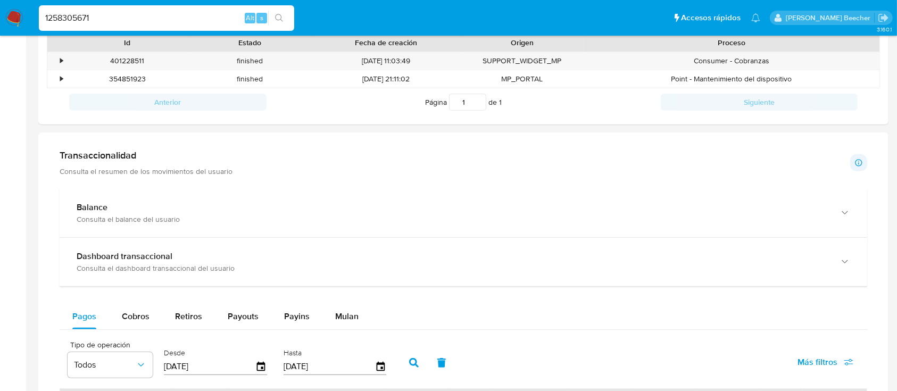
scroll to position [0, 0]
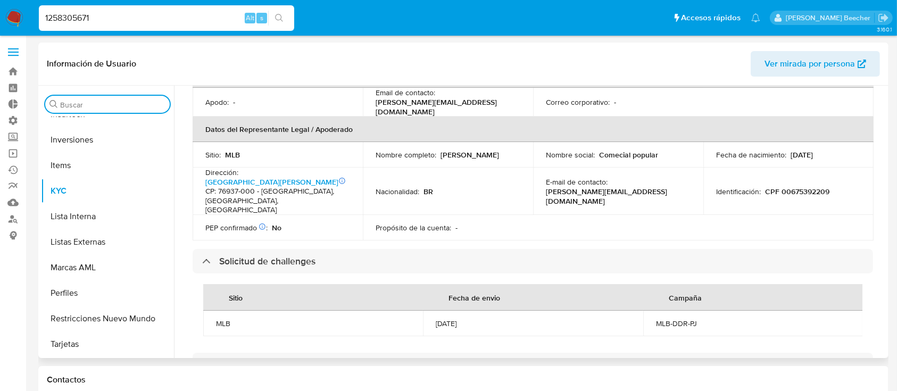
click at [112, 101] on input "Buscar" at bounding box center [112, 105] width 105 height 10
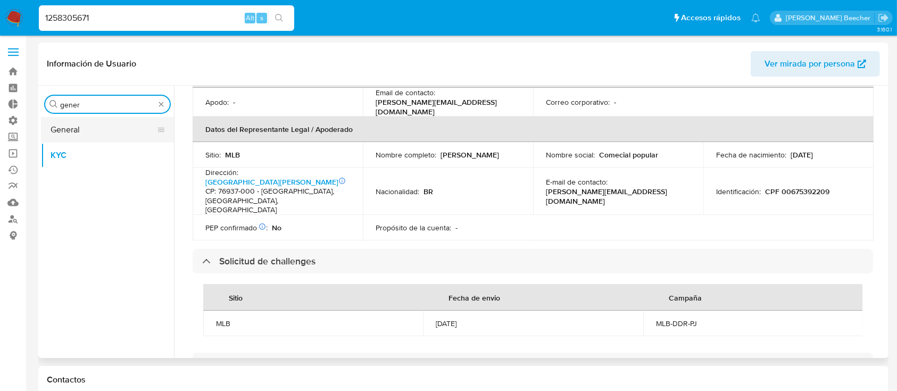
type input "gener"
click at [76, 129] on button "General" at bounding box center [103, 130] width 124 height 26
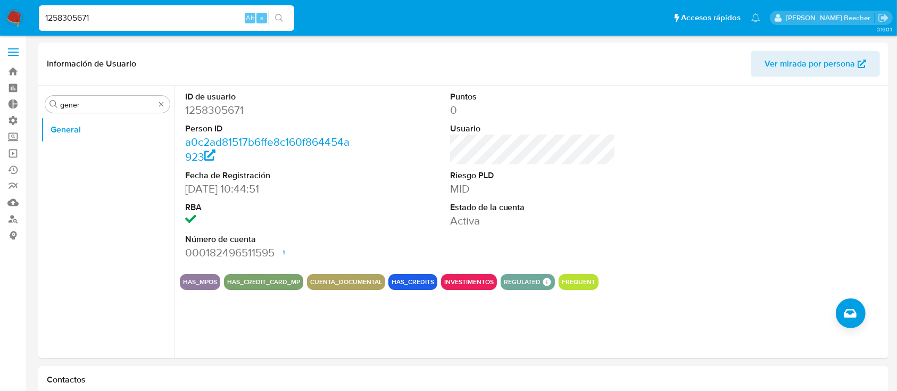
click at [188, 21] on input "1258305671" at bounding box center [166, 18] width 255 height 14
paste input "586326755"
type input "586326755"
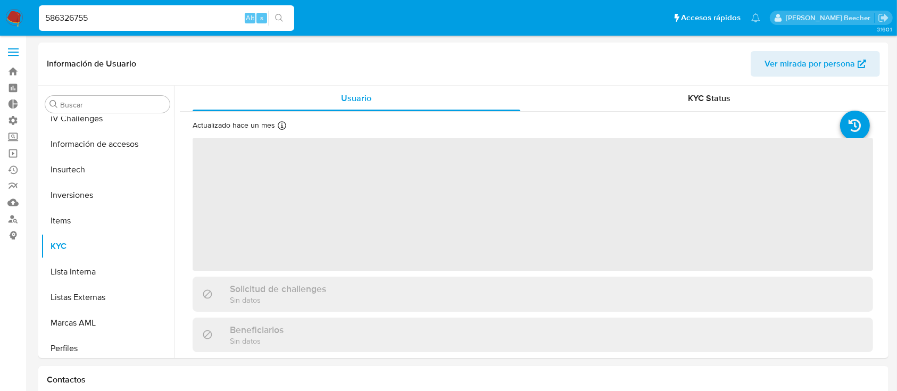
scroll to position [552, 0]
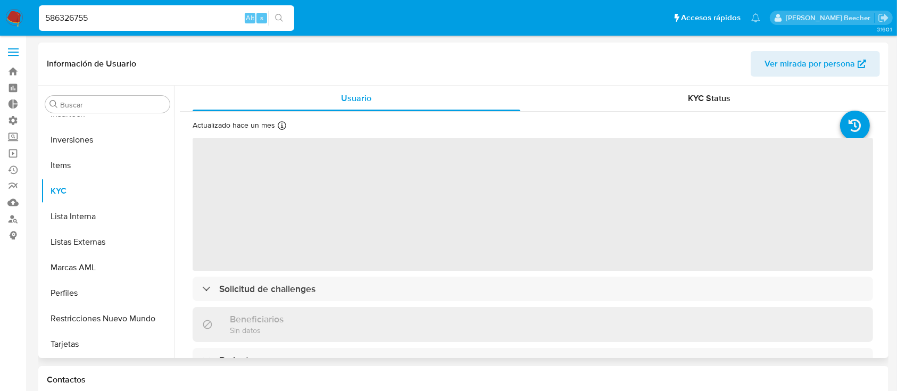
select select "10"
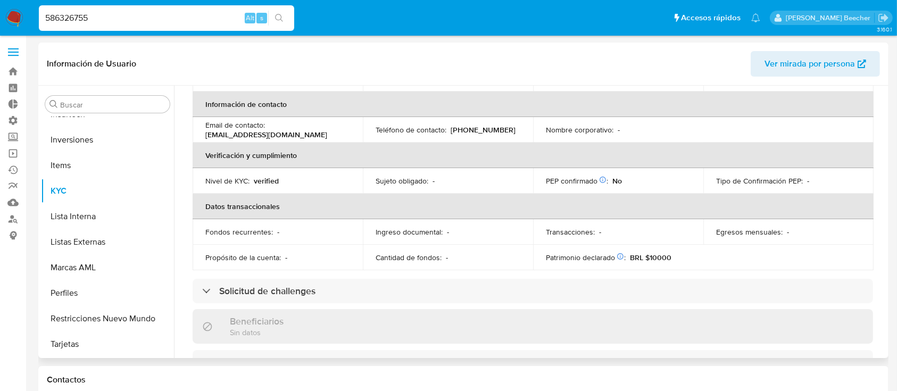
scroll to position [191, 0]
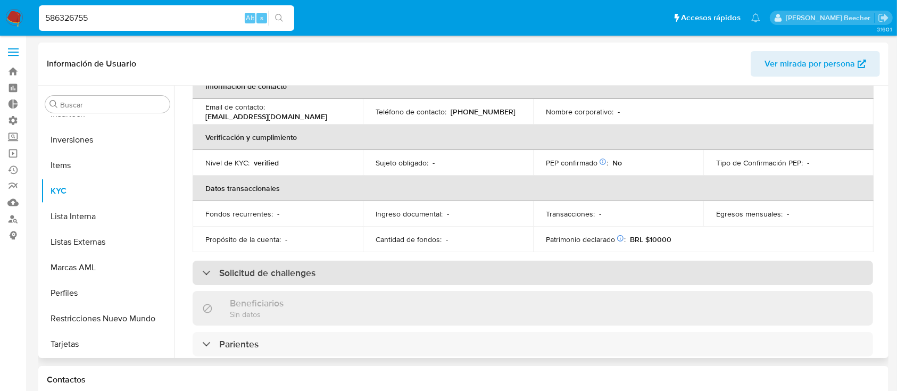
click at [240, 267] on h3 "Solicitud de challenges" at bounding box center [267, 273] width 96 height 12
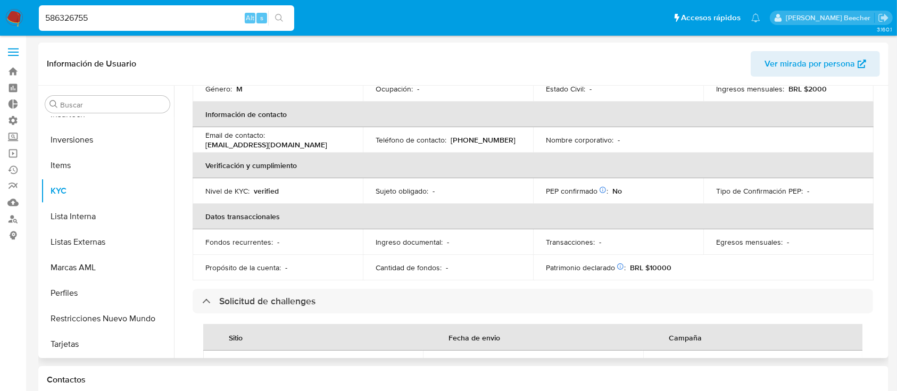
scroll to position [0, 0]
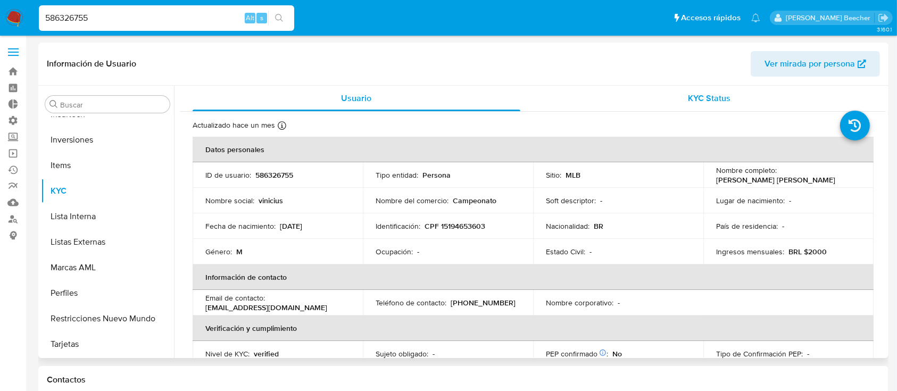
click at [706, 98] on span "KYC Status" at bounding box center [709, 98] width 43 height 12
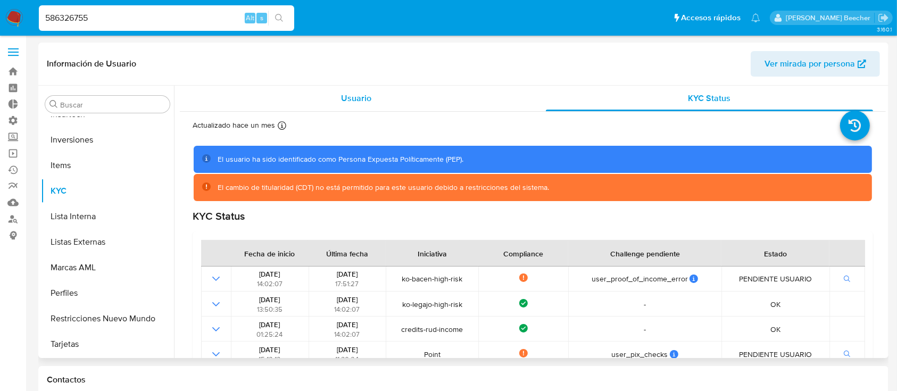
click at [371, 93] on div "Usuario" at bounding box center [357, 99] width 328 height 26
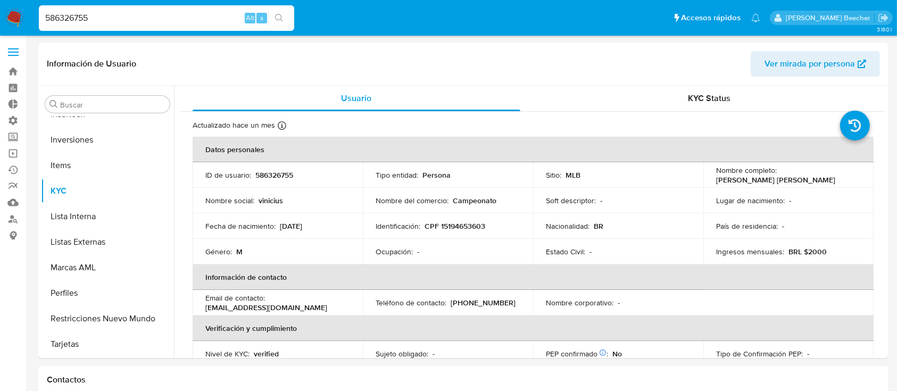
scroll to position [966, 0]
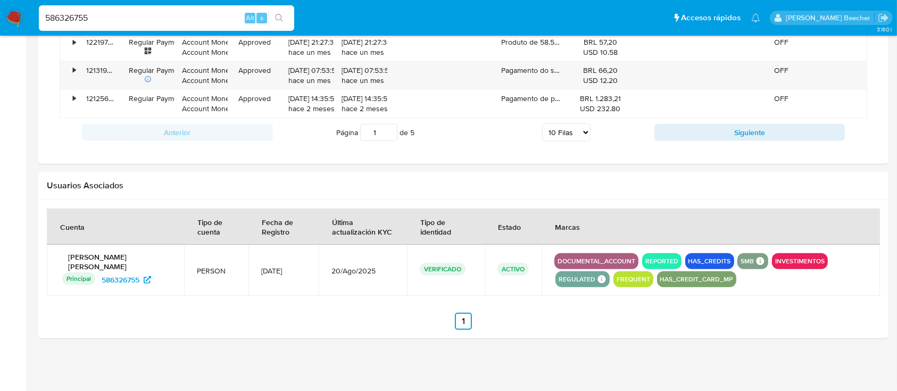
click at [152, 20] on input "586326755" at bounding box center [166, 18] width 255 height 14
paste input "2415371547"
type input "2415371547"
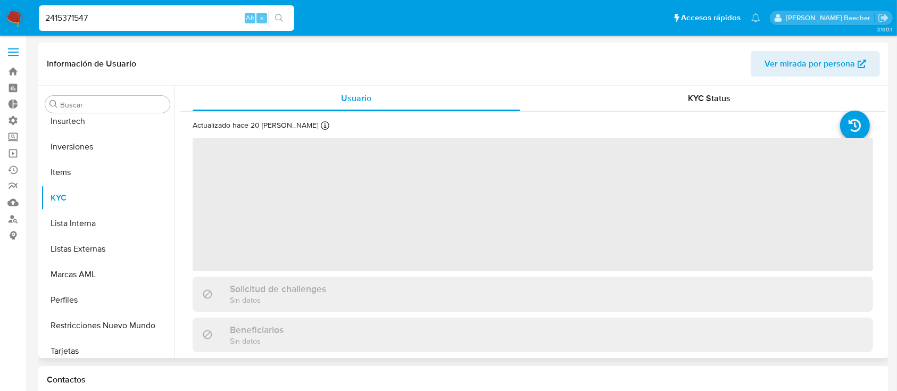
scroll to position [552, 0]
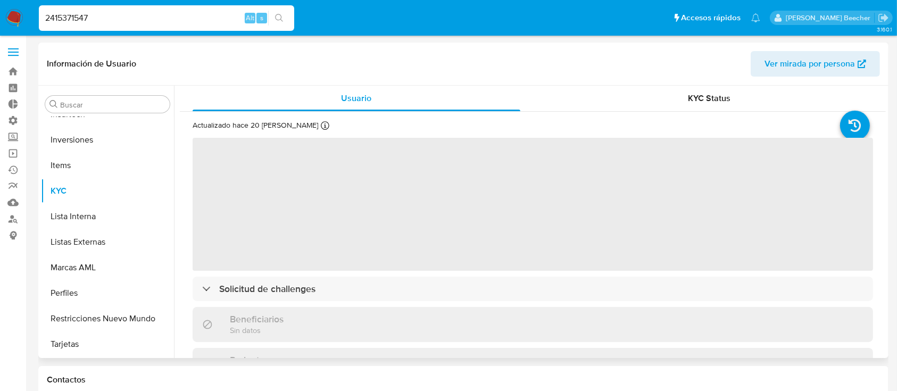
select select "10"
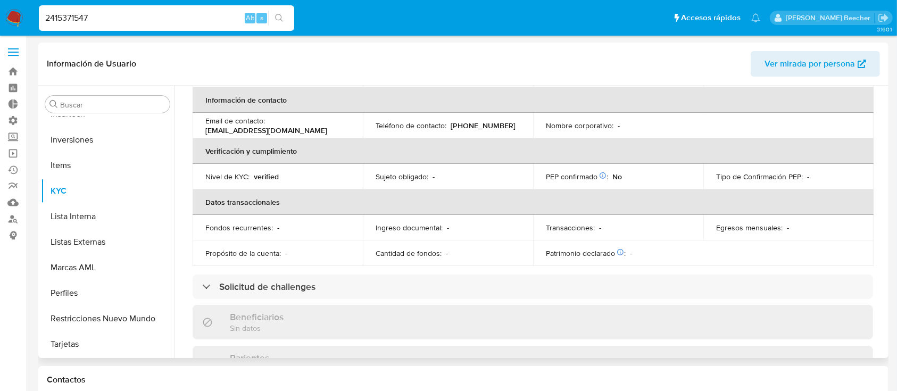
scroll to position [179, 0]
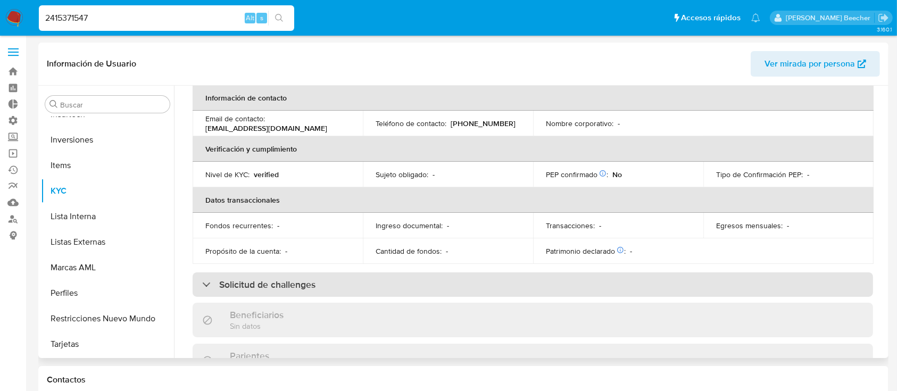
click at [258, 281] on h3 "Solicitud de challenges" at bounding box center [267, 285] width 96 height 12
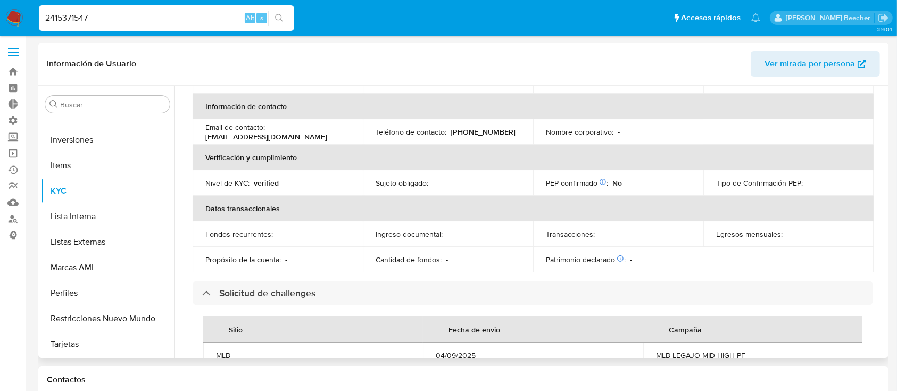
scroll to position [0, 0]
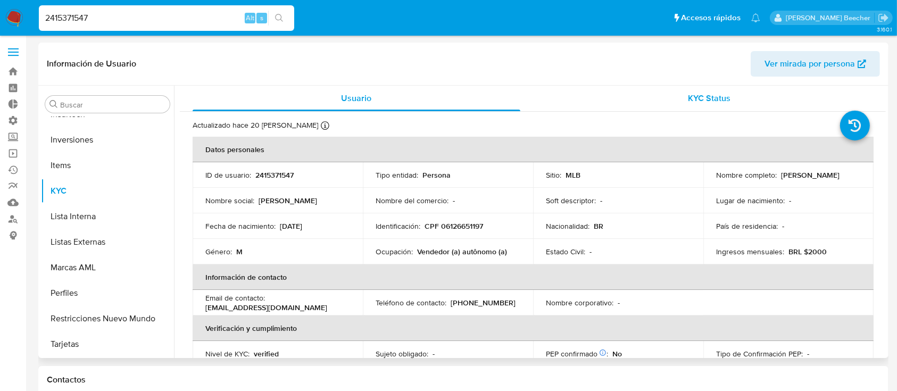
click at [722, 97] on span "KYC Status" at bounding box center [709, 98] width 43 height 12
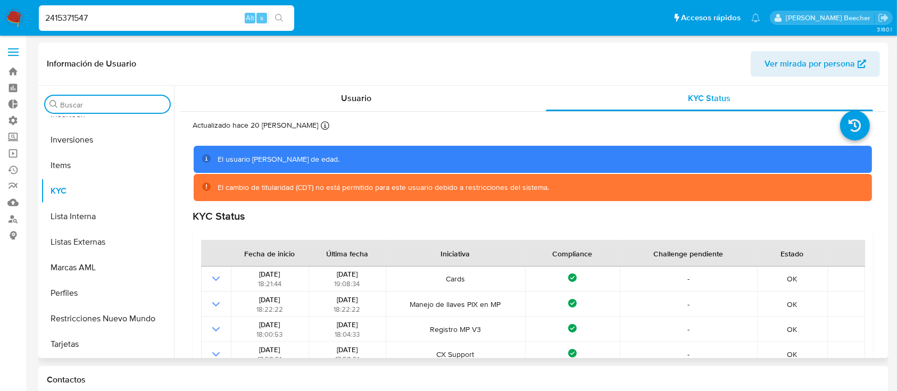
click at [119, 108] on input "Buscar" at bounding box center [112, 105] width 105 height 10
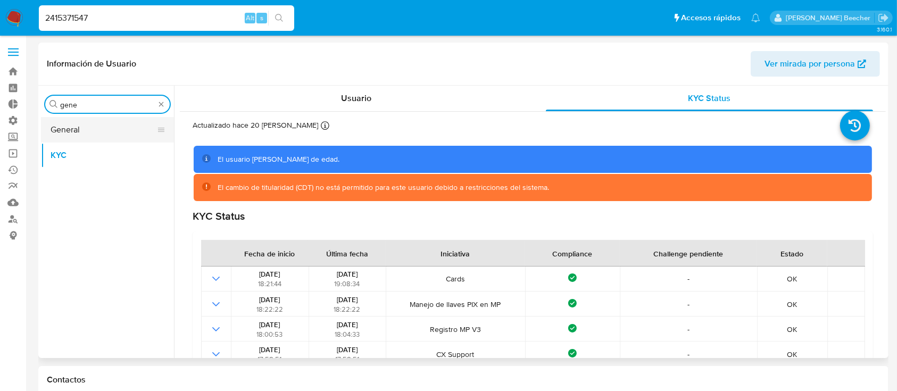
type input "gene"
click at [115, 123] on button "General" at bounding box center [103, 130] width 124 height 26
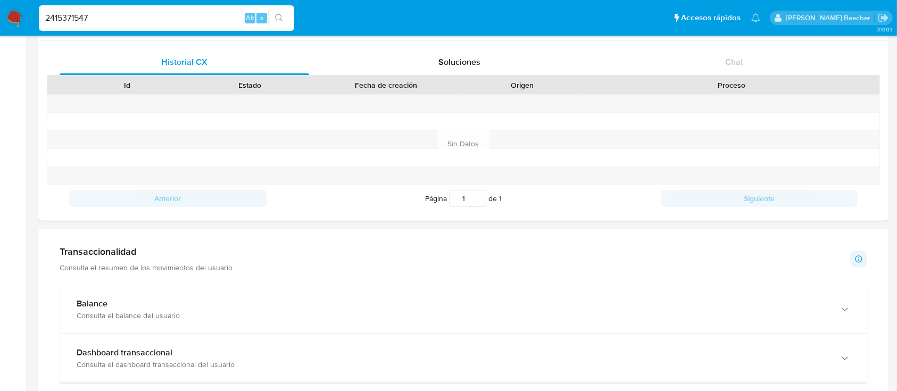
scroll to position [335, 0]
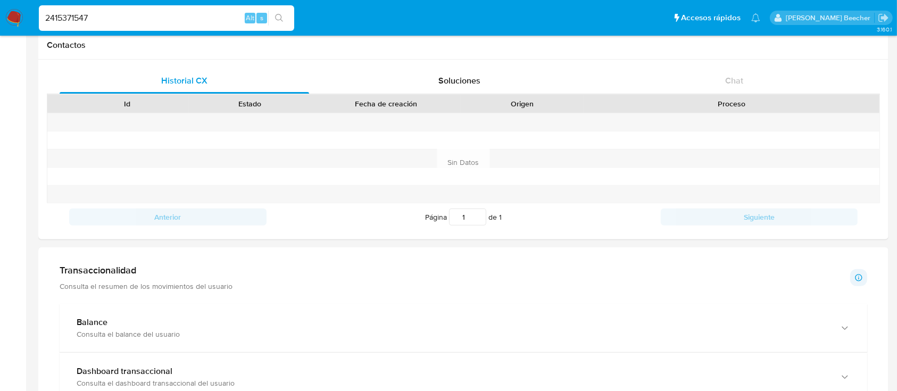
click at [169, 20] on input "2415371547" at bounding box center [166, 18] width 255 height 14
click at [174, 19] on input "2415371547" at bounding box center [166, 18] width 255 height 14
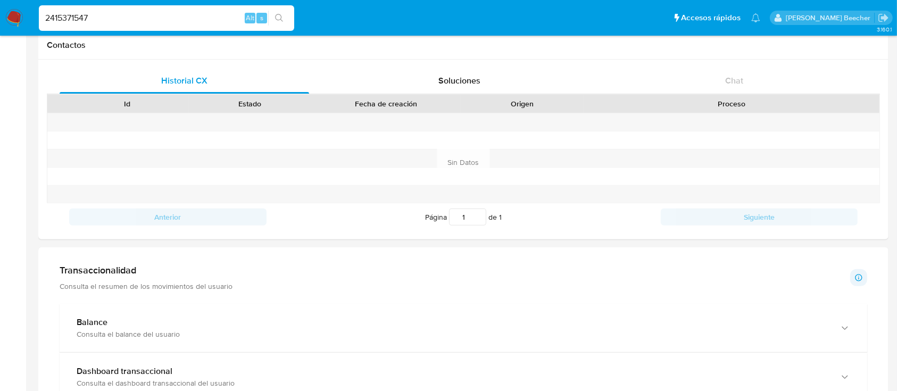
paste input "255653763"
type input "2255653763"
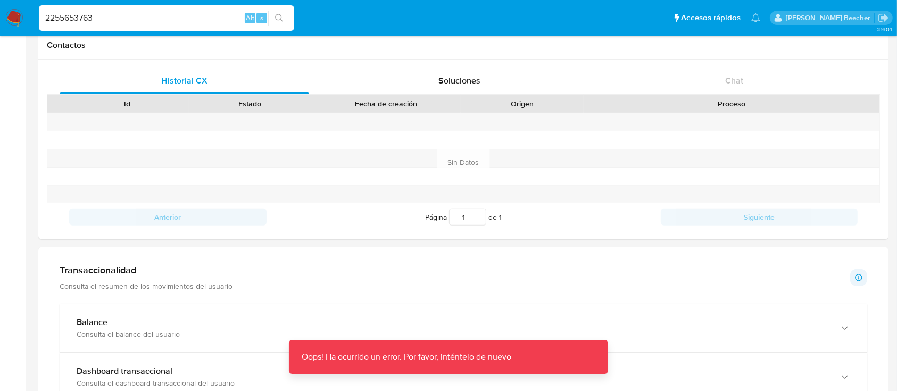
click at [151, 19] on input "2255653763" at bounding box center [166, 18] width 255 height 14
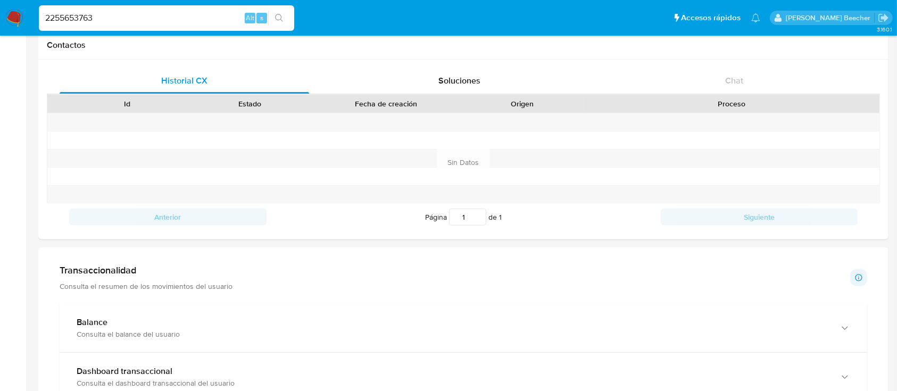
click at [226, 22] on input "2255653763" at bounding box center [166, 18] width 255 height 14
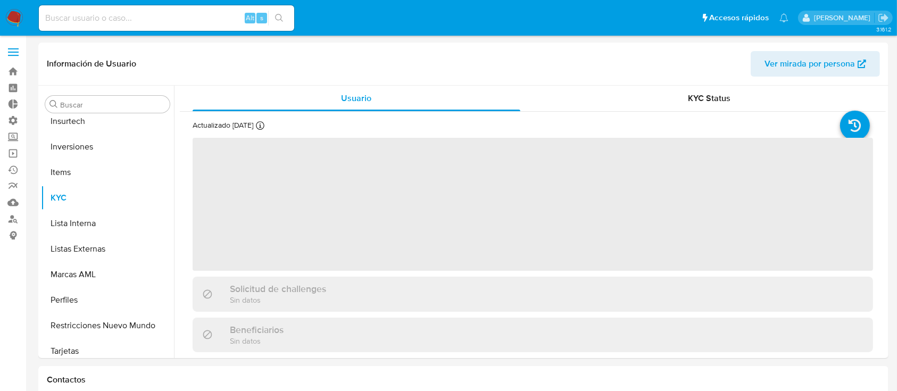
scroll to position [552, 0]
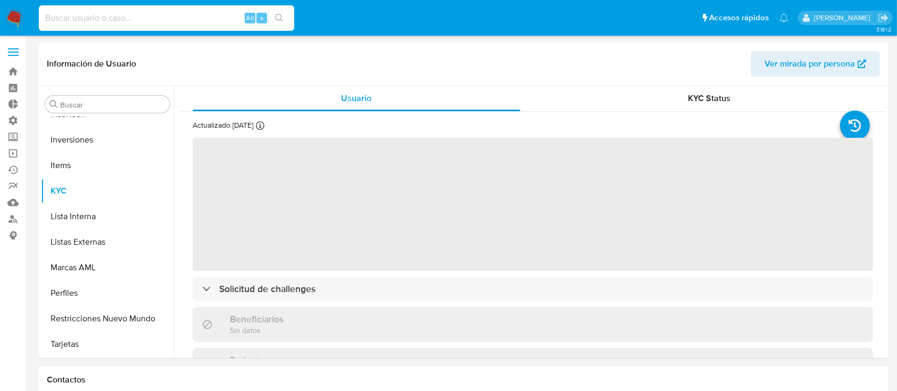
click at [129, 22] on input at bounding box center [166, 18] width 255 height 14
paste input "2255653763"
type input "2255653763"
select select "10"
type input "2255653763"
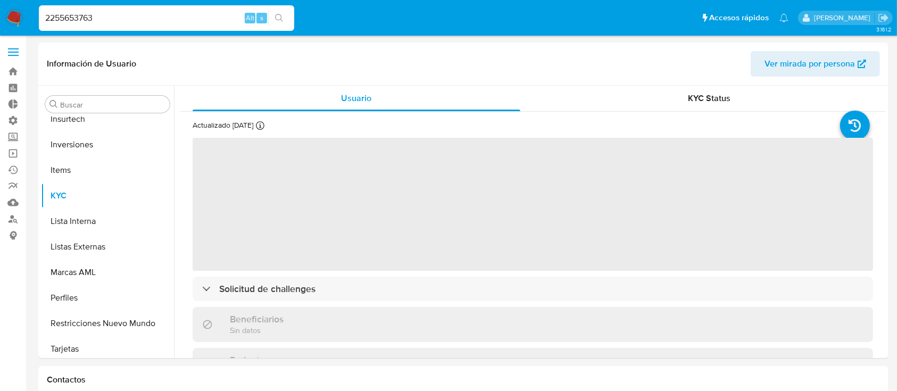
scroll to position [552, 0]
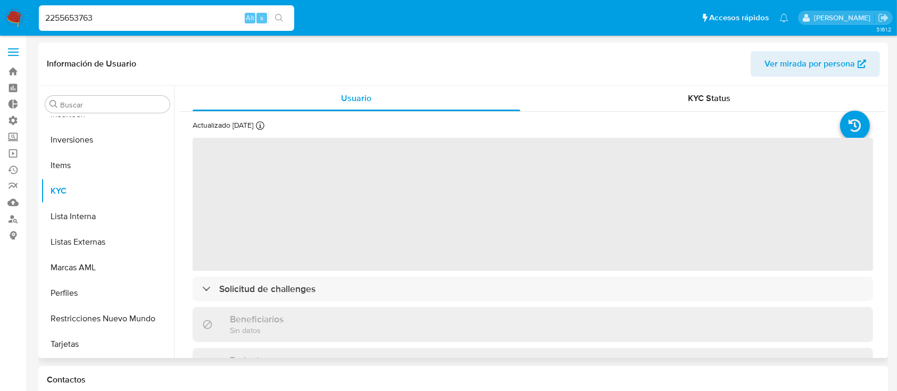
select select "10"
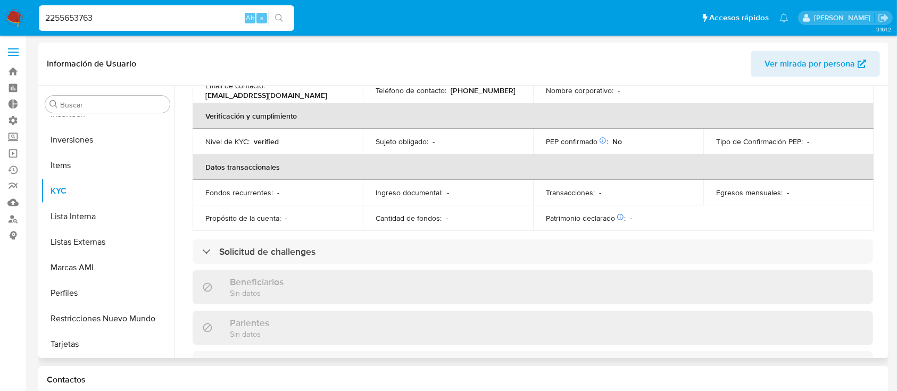
scroll to position [224, 0]
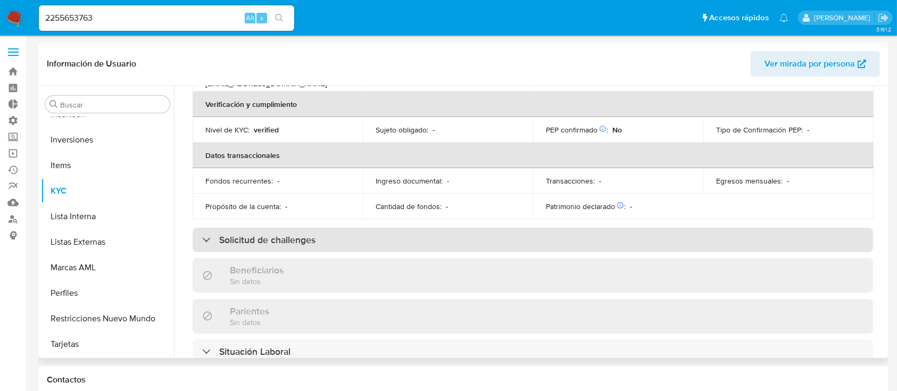
click at [277, 249] on div "Solicitud de challenges" at bounding box center [533, 240] width 680 height 24
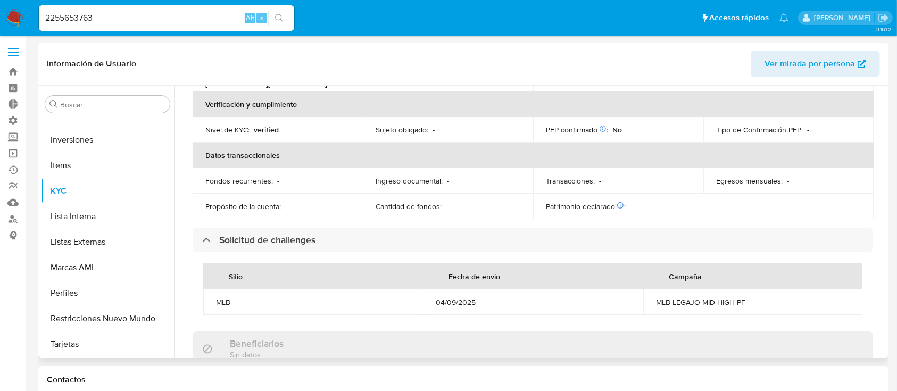
scroll to position [0, 0]
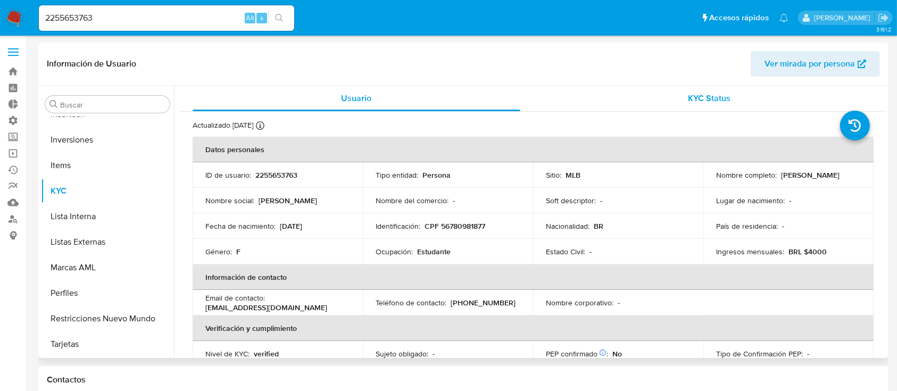
click at [716, 96] on span "KYC Status" at bounding box center [709, 98] width 43 height 12
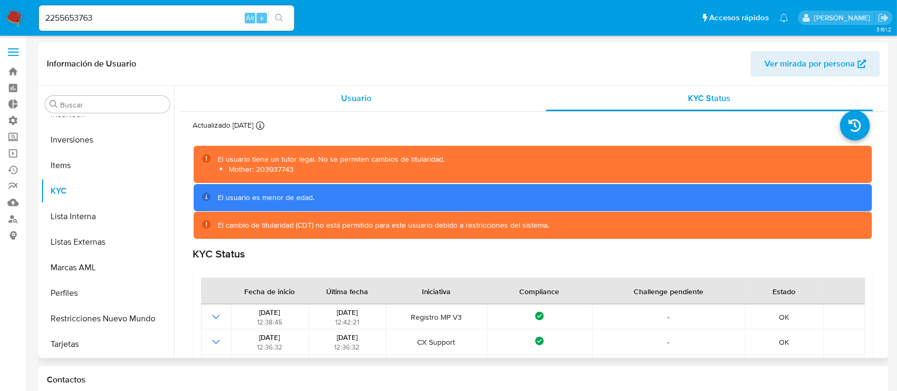
click at [376, 99] on div "Usuario" at bounding box center [357, 99] width 328 height 26
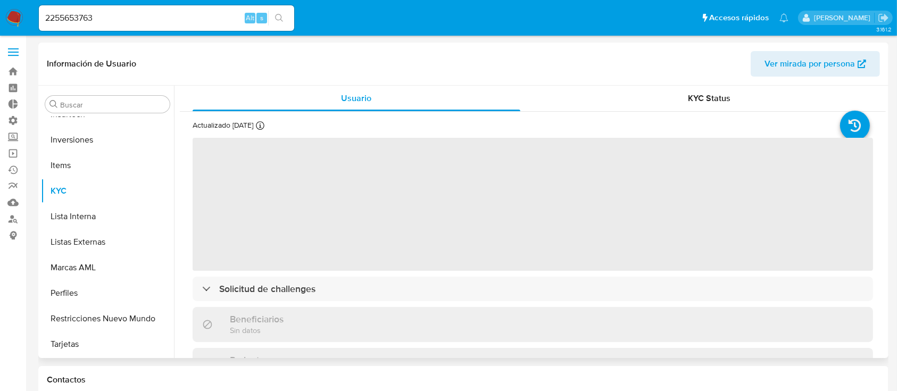
scroll to position [68, 0]
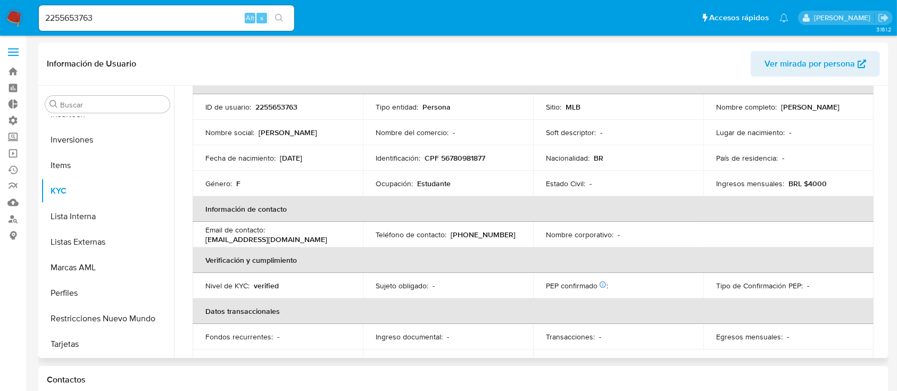
click at [281, 222] on td "Email de contacto : tarotessence02@gmail.com" at bounding box center [278, 235] width 170 height 26
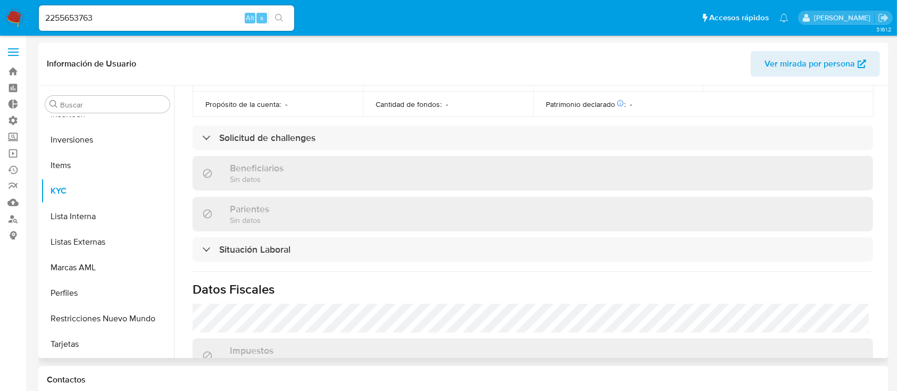
scroll to position [328, 0]
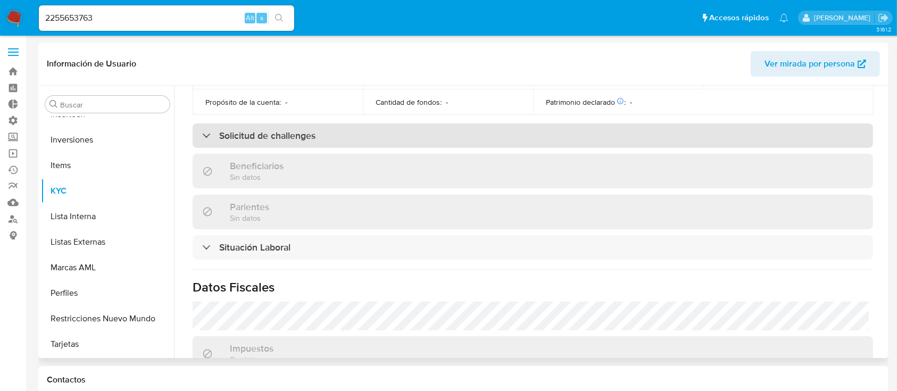
click at [221, 145] on div "Solicitud de challenges" at bounding box center [533, 135] width 680 height 24
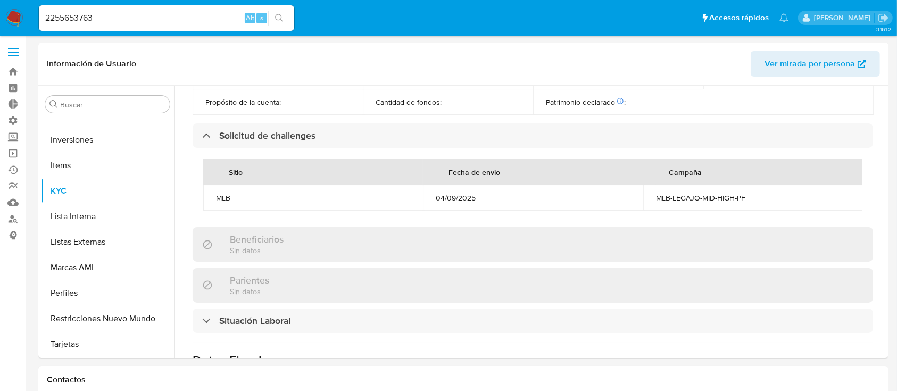
click at [136, 17] on input "2255653763" at bounding box center [166, 18] width 255 height 14
paste input "1309003554"
type input "1309003554"
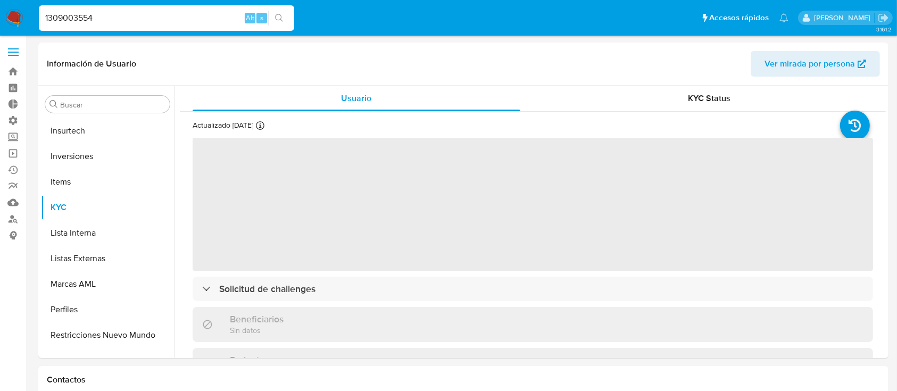
scroll to position [552, 0]
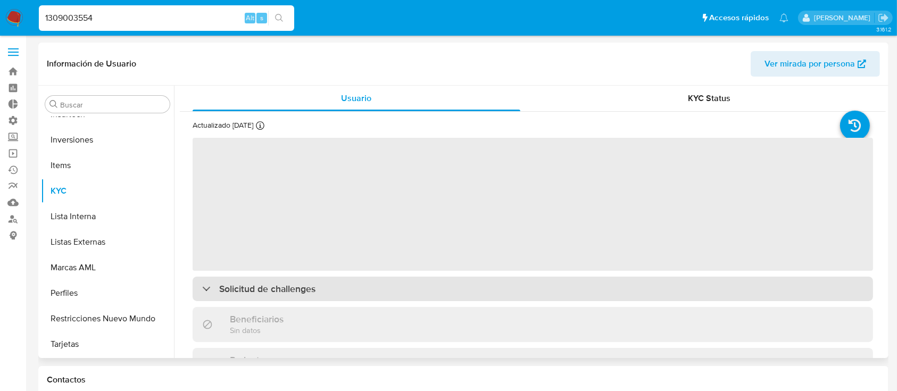
select select "10"
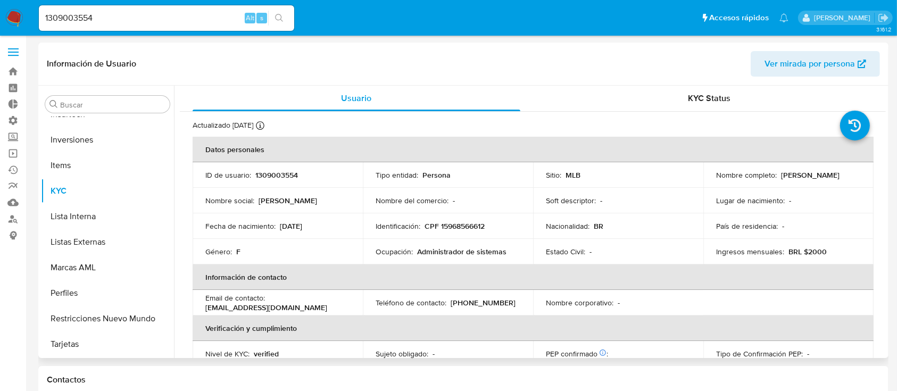
click at [312, 290] on td "Email de contacto : biaalmeidasantos07@gmail.com" at bounding box center [278, 303] width 170 height 26
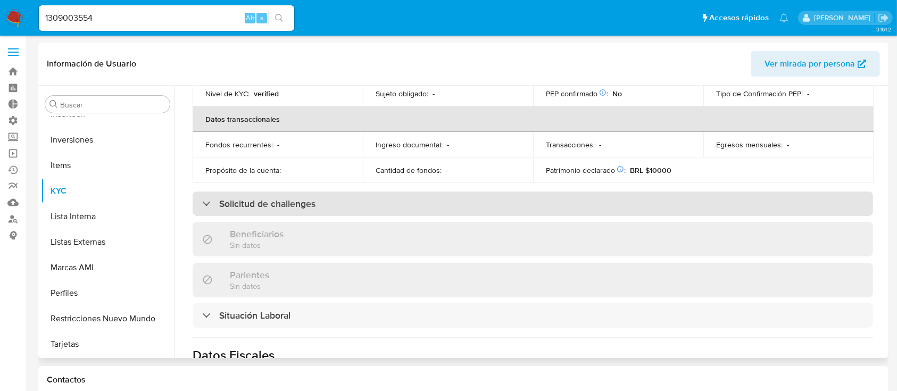
scroll to position [262, 0]
click at [257, 202] on h3 "Solicitud de challenges" at bounding box center [267, 202] width 96 height 12
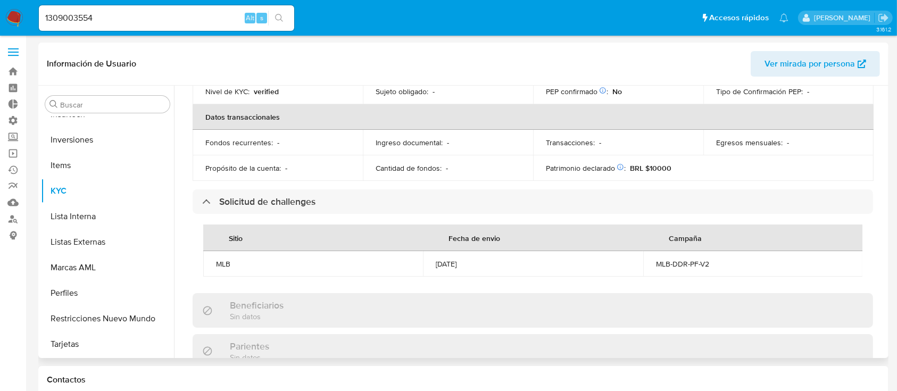
scroll to position [0, 0]
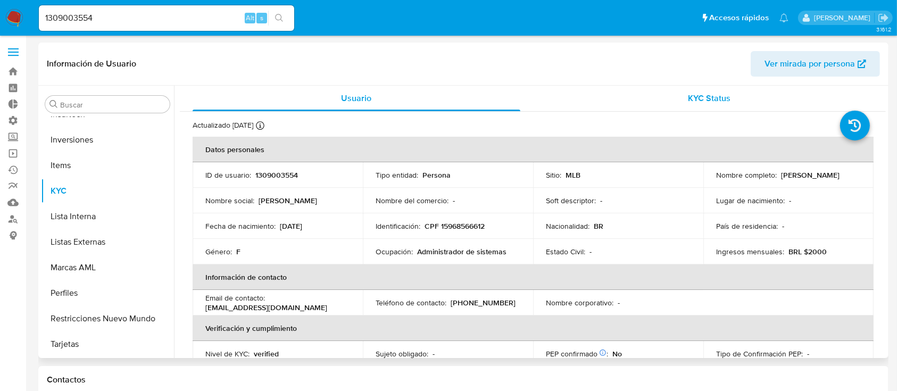
click at [700, 99] on span "KYC Status" at bounding box center [709, 98] width 43 height 12
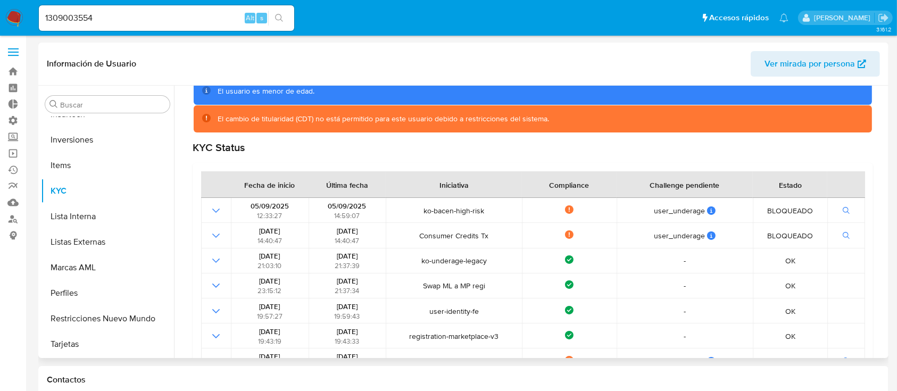
scroll to position [263, 0]
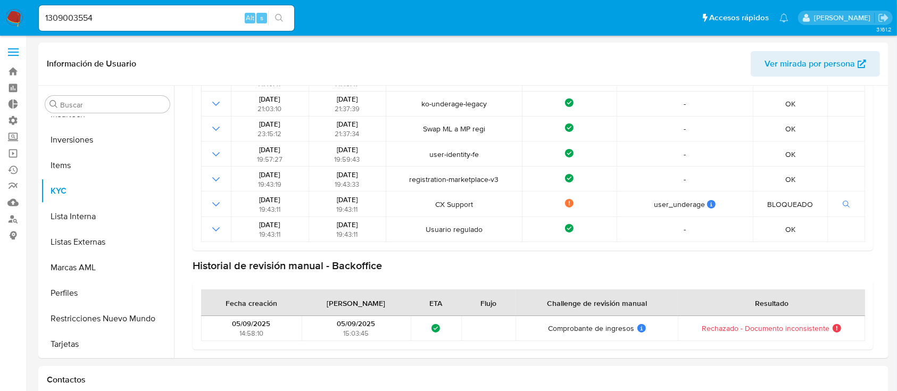
click at [170, 12] on input "1309003554" at bounding box center [166, 18] width 255 height 14
click at [166, 22] on input "1309003554" at bounding box center [166, 18] width 255 height 14
paste input "477048570"
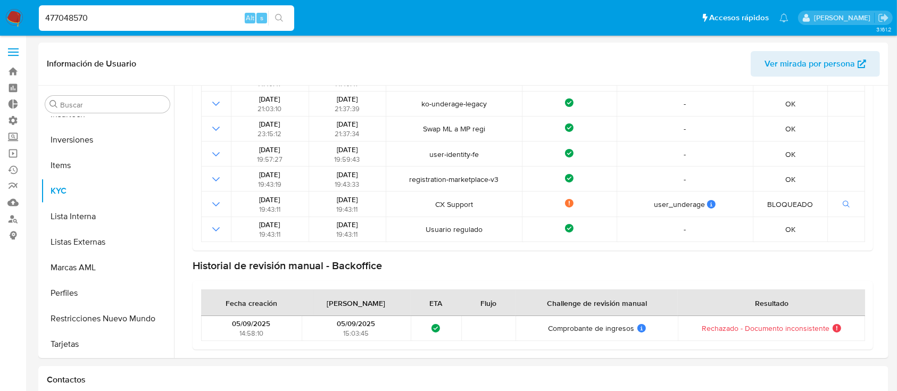
type input "477048570"
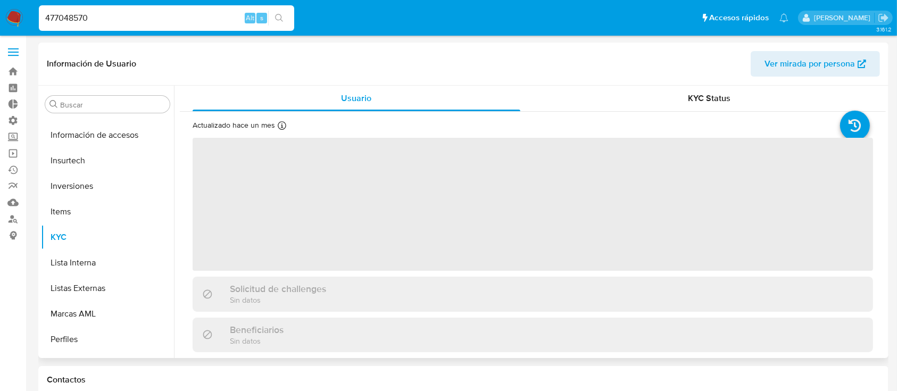
scroll to position [552, 0]
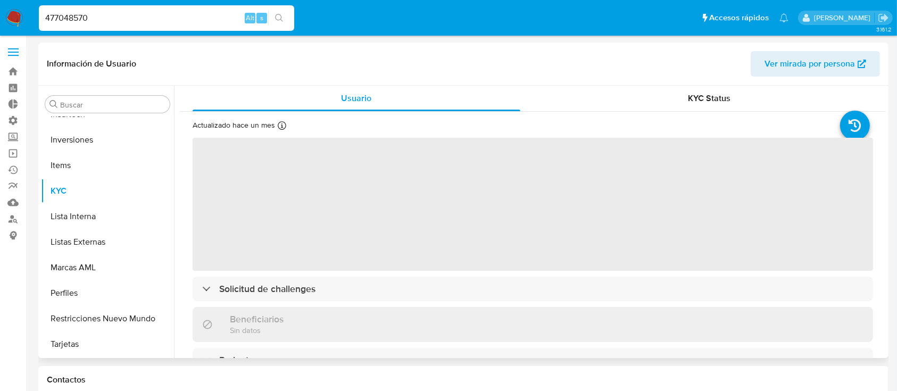
select select "10"
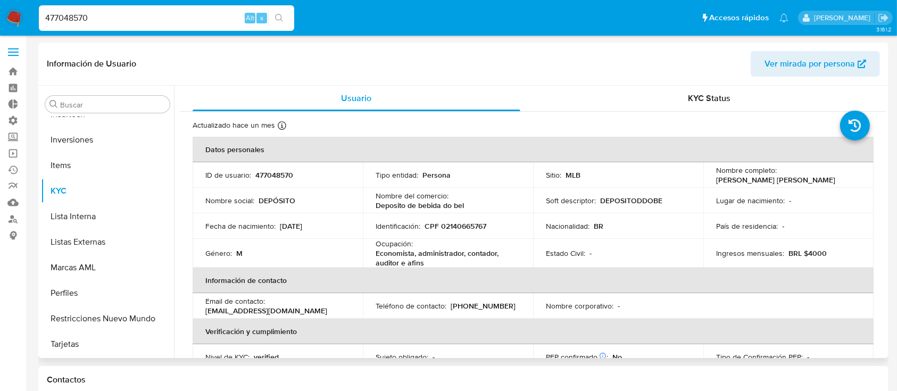
scroll to position [219, 0]
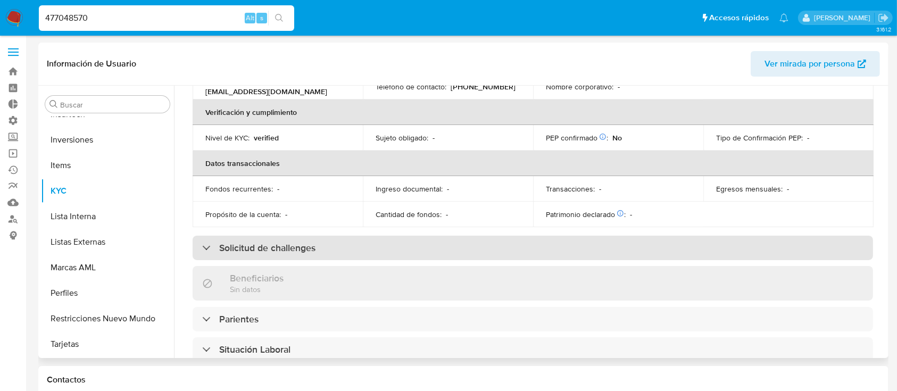
click at [234, 251] on h3 "Solicitud de challenges" at bounding box center [267, 248] width 96 height 12
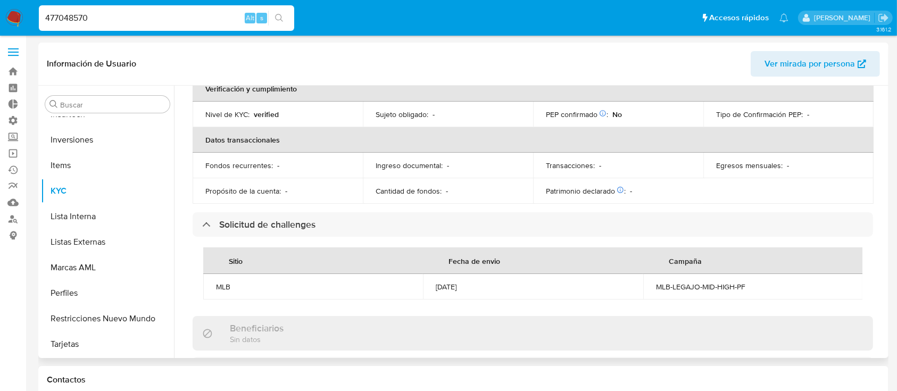
scroll to position [239, 0]
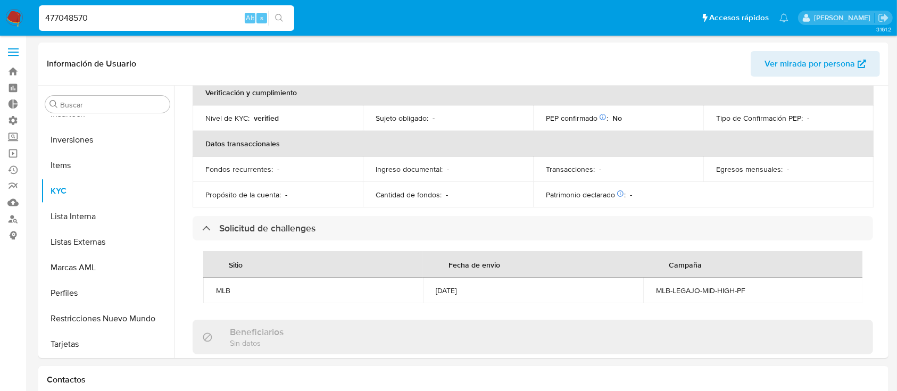
click at [139, 7] on div "477048570 Alt s" at bounding box center [166, 18] width 255 height 26
click at [156, 20] on input "477048570" at bounding box center [166, 18] width 255 height 14
paste input "1154966381"
type input "1154966381"
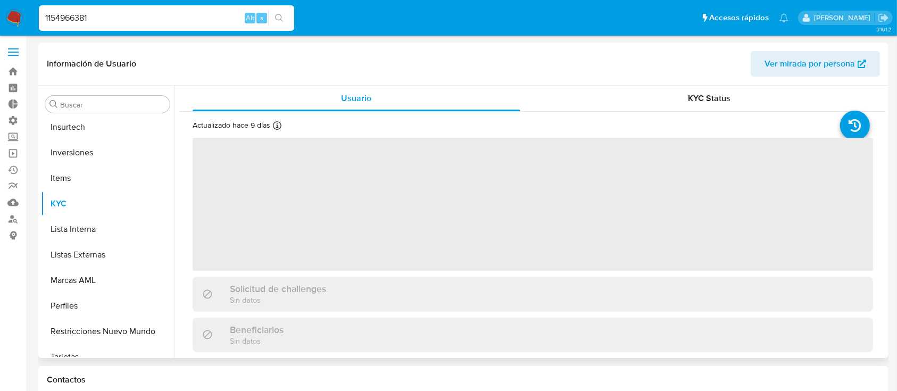
scroll to position [552, 0]
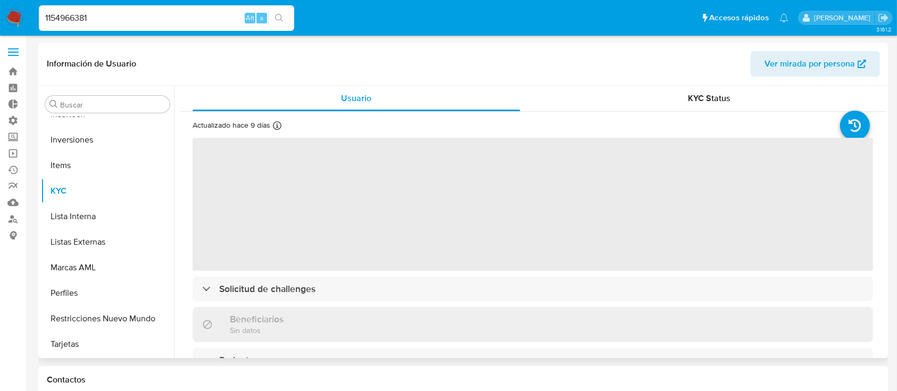
select select "10"
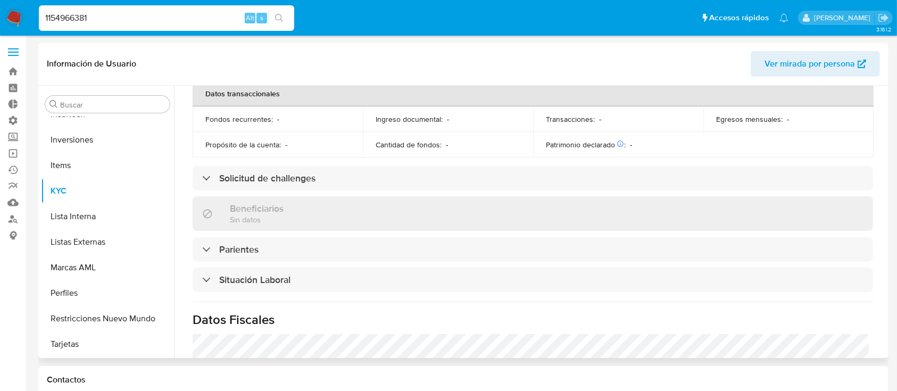
scroll to position [313, 0]
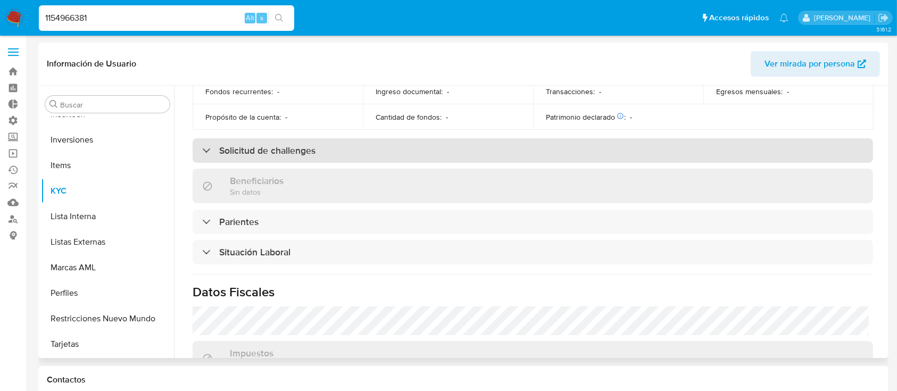
click at [279, 145] on h3 "Solicitud de challenges" at bounding box center [267, 151] width 96 height 12
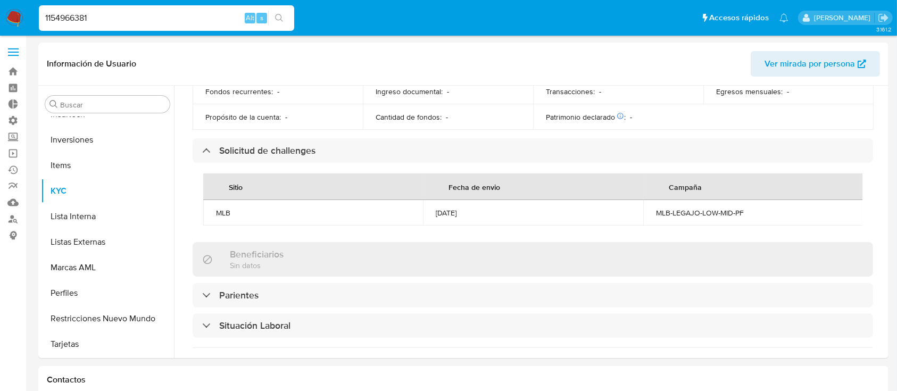
click at [179, 11] on input "1154966381" at bounding box center [166, 18] width 255 height 14
paste input "677595350"
type input "677595350"
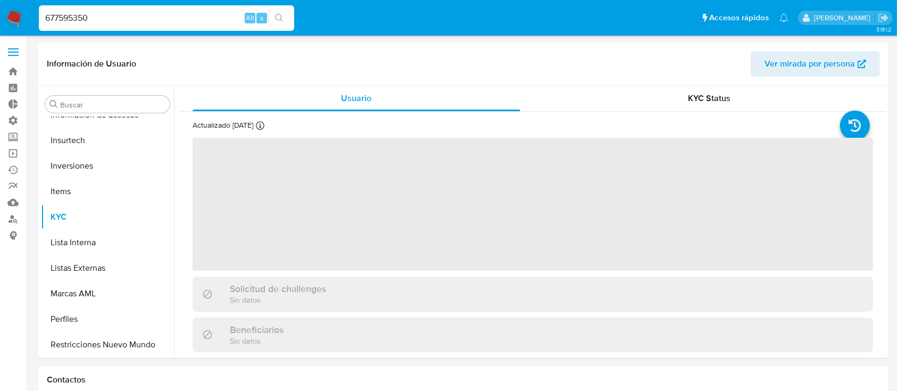
scroll to position [552, 0]
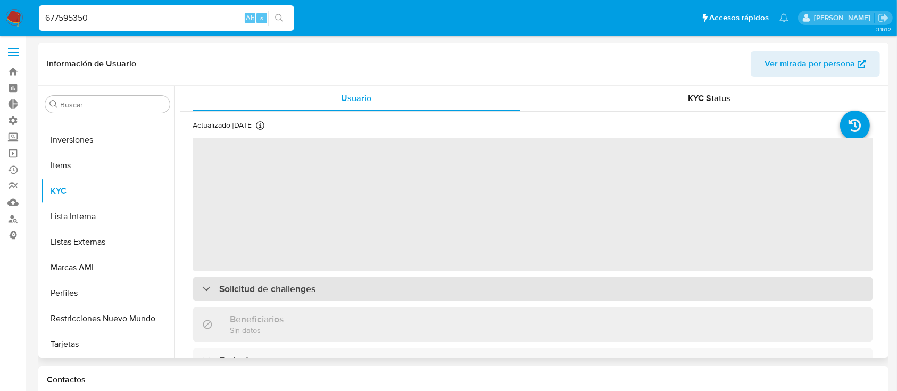
select select "10"
click at [274, 283] on div "Actualizado hace 19 días Creado: 25/11/2020 08:19:37 Actualizado: 05/09/2025 12…" at bounding box center [533, 379] width 706 height 534
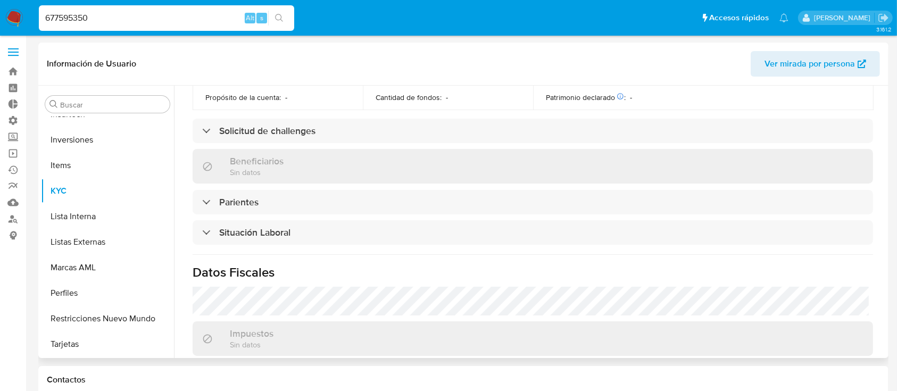
scroll to position [332, 0]
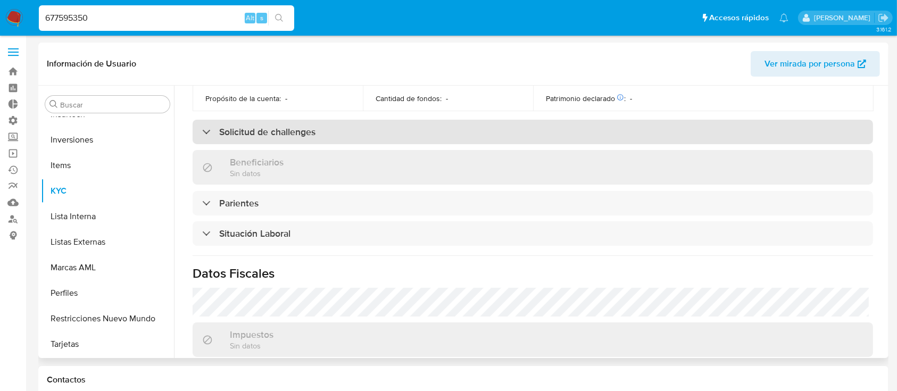
click at [250, 129] on h3 "Solicitud de challenges" at bounding box center [267, 132] width 96 height 12
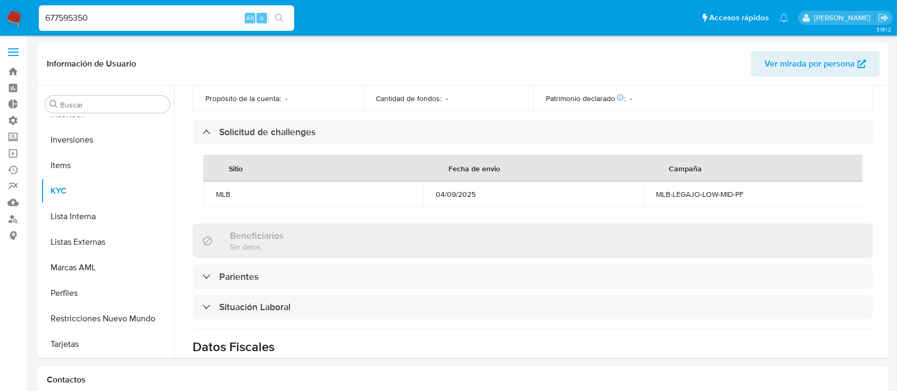
click at [116, 23] on input "677595350" at bounding box center [166, 18] width 255 height 14
paste input "720145333"
type input "720145333"
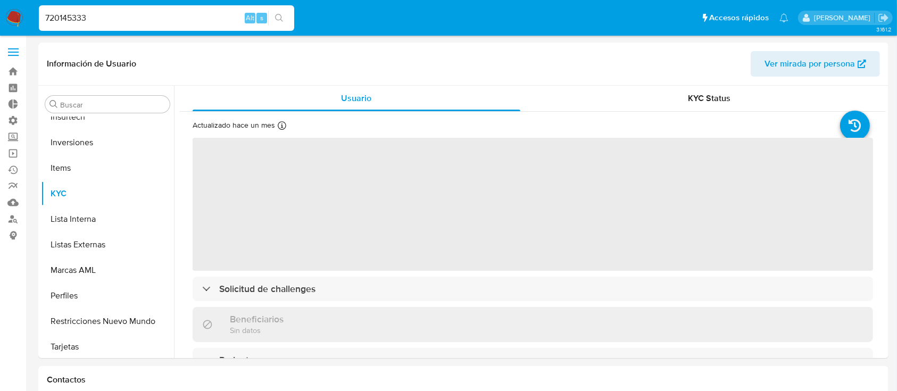
scroll to position [552, 0]
select select "10"
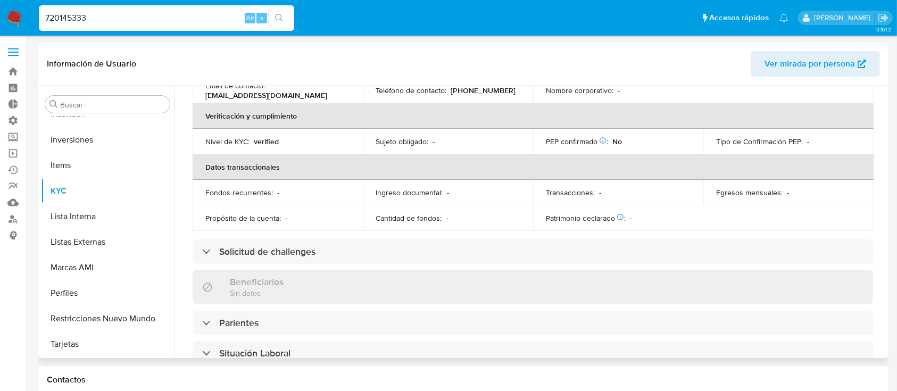
scroll to position [213, 0]
click at [249, 237] on div "Actualizado hace un mes Creado: 24/02/2021 21:31:20 Actualizado: 27/08/2025 11:…" at bounding box center [533, 248] width 706 height 699
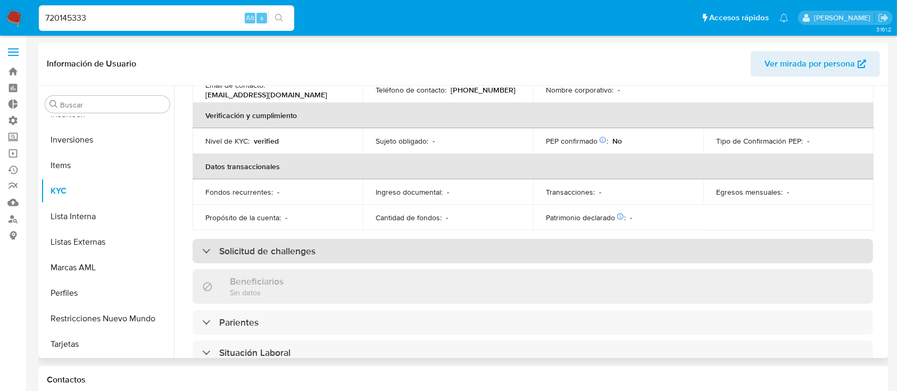
click at [261, 248] on h3 "Solicitud de challenges" at bounding box center [267, 251] width 96 height 12
